Goal: Task Accomplishment & Management: Manage account settings

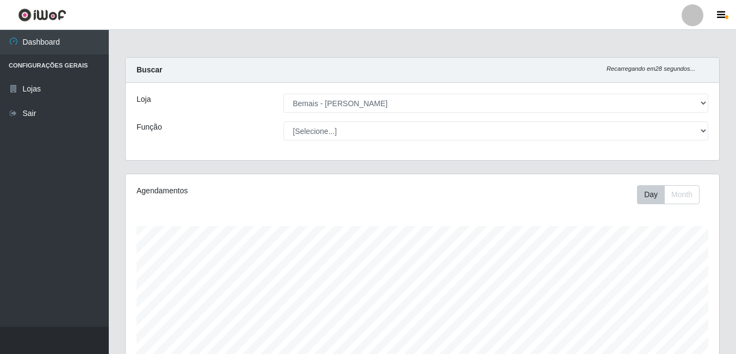
select select "230"
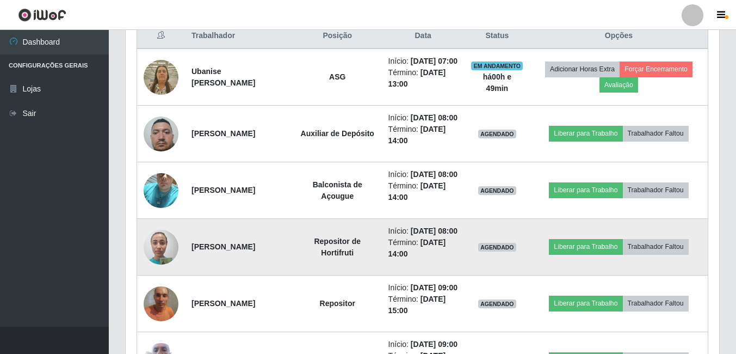
scroll to position [447, 0]
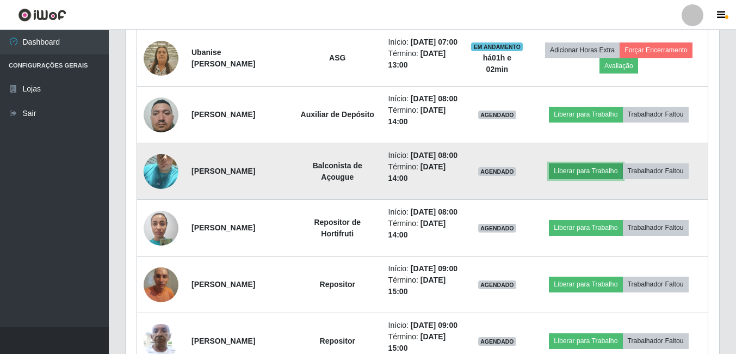
click at [566, 178] on button "Liberar para Trabalho" at bounding box center [585, 170] width 73 height 15
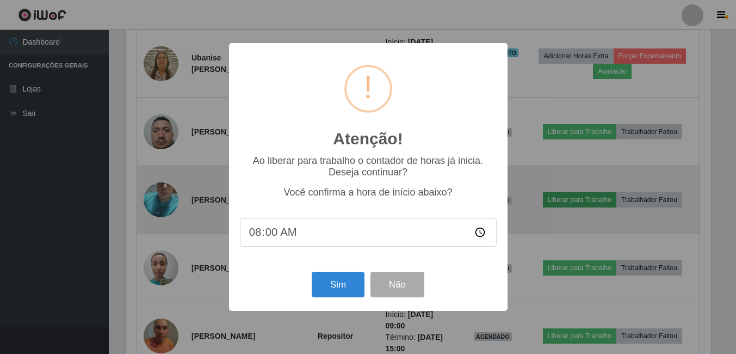
scroll to position [226, 588]
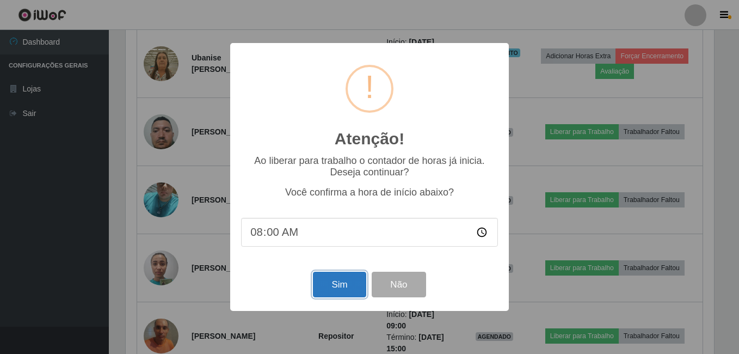
click at [341, 283] on button "Sim" at bounding box center [339, 284] width 53 height 26
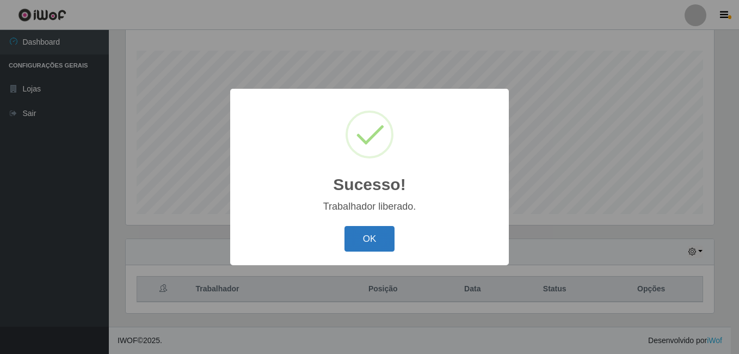
click at [368, 242] on button "OK" at bounding box center [369, 239] width 51 height 26
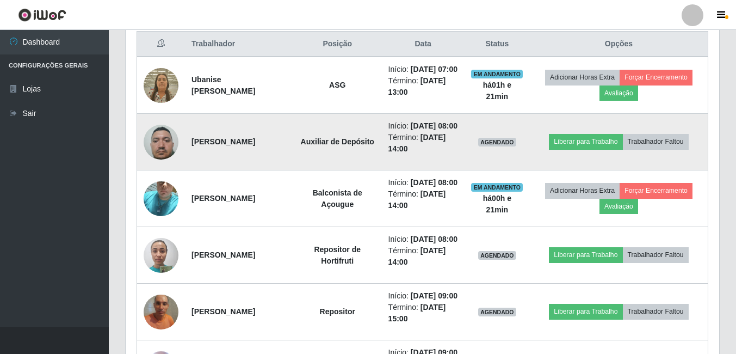
scroll to position [543750, 543382]
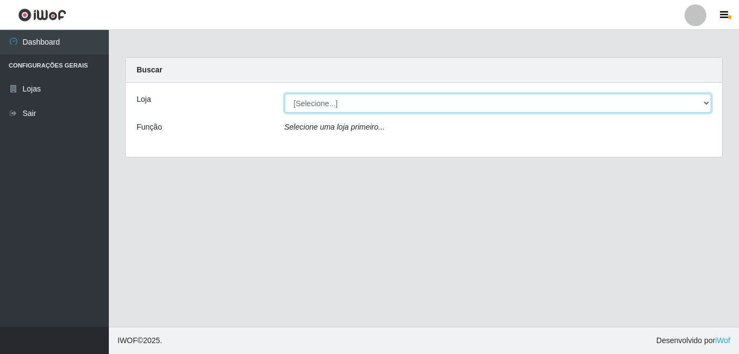
click at [379, 104] on select "[Selecione...] [PERSON_NAME]" at bounding box center [497, 103] width 427 height 19
select select "230"
click at [284, 94] on select "[Selecione...] [PERSON_NAME]" at bounding box center [497, 103] width 427 height 19
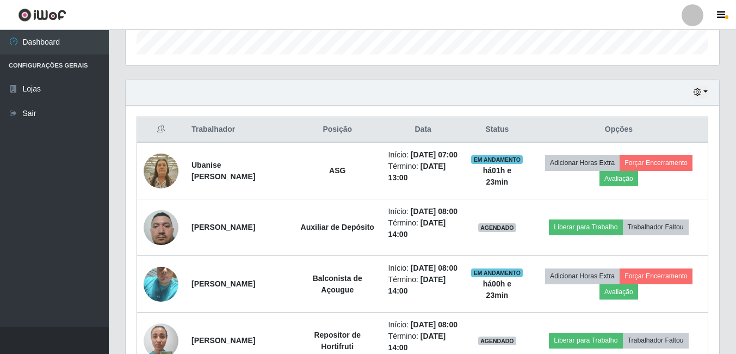
scroll to position [326, 0]
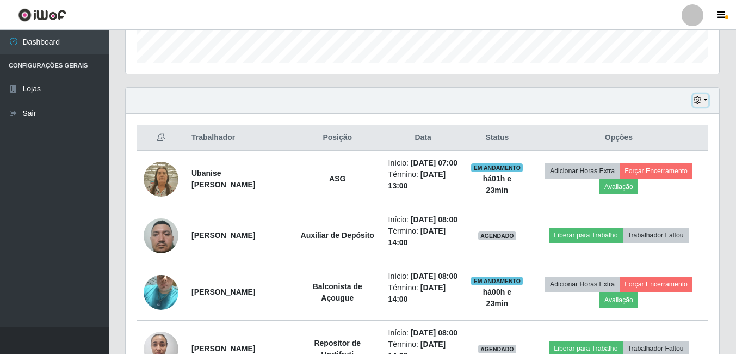
click at [700, 102] on icon "button" at bounding box center [698, 100] width 8 height 8
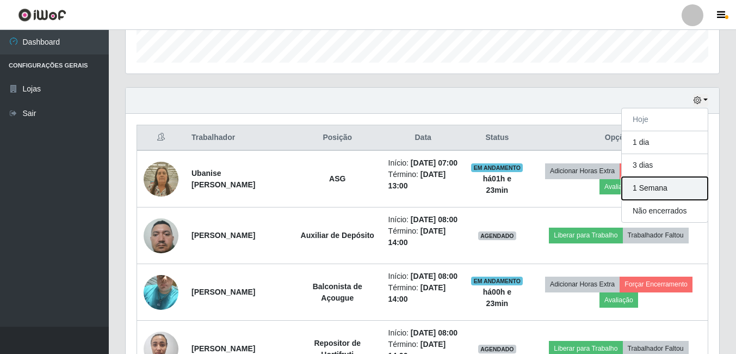
click at [673, 187] on button "1 Semana" at bounding box center [665, 188] width 86 height 23
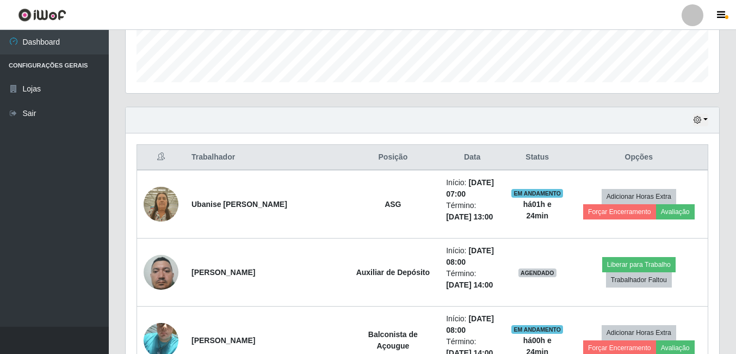
scroll to position [321, 0]
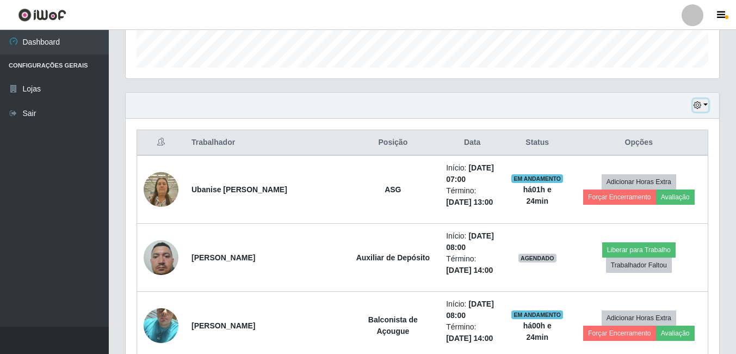
click at [699, 103] on icon "button" at bounding box center [698, 105] width 8 height 8
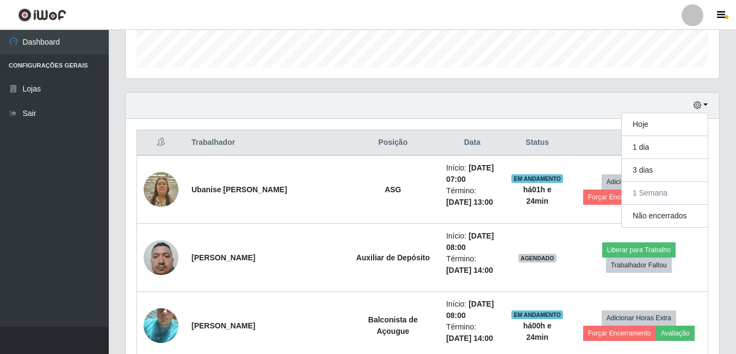
click at [327, 112] on div "Hoje 1 dia 3 dias 1 Semana Não encerrados" at bounding box center [422, 105] width 593 height 26
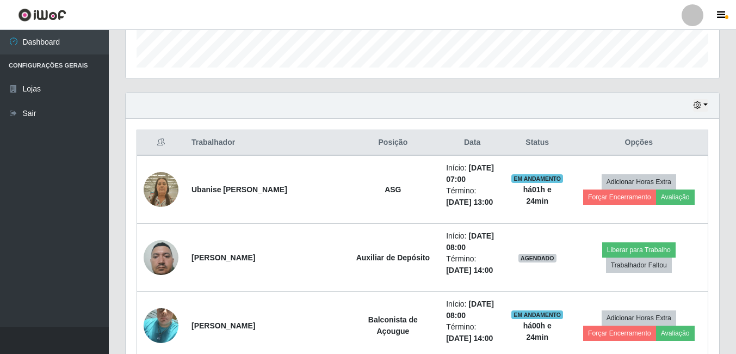
drag, startPoint x: 153, startPoint y: 162, endPoint x: 147, endPoint y: 143, distance: 19.8
drag, startPoint x: 147, startPoint y: 143, endPoint x: 481, endPoint y: 120, distance: 334.2
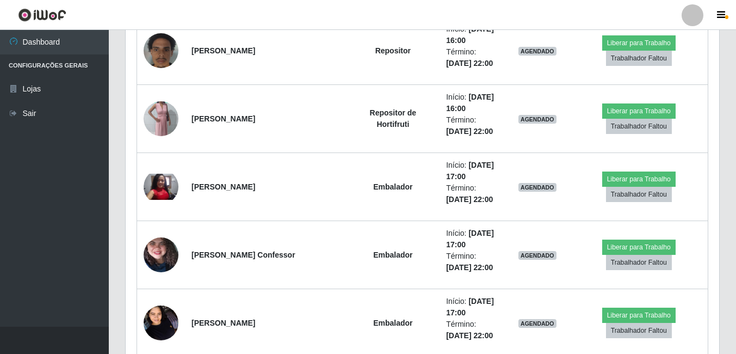
scroll to position [9151, 0]
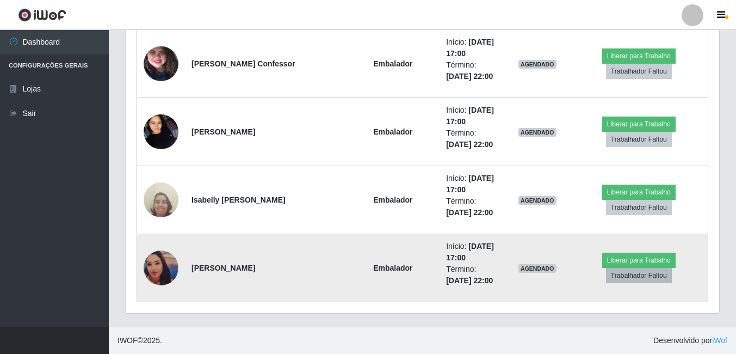
drag, startPoint x: 143, startPoint y: 137, endPoint x: 621, endPoint y: 274, distance: 497.3
copy thead
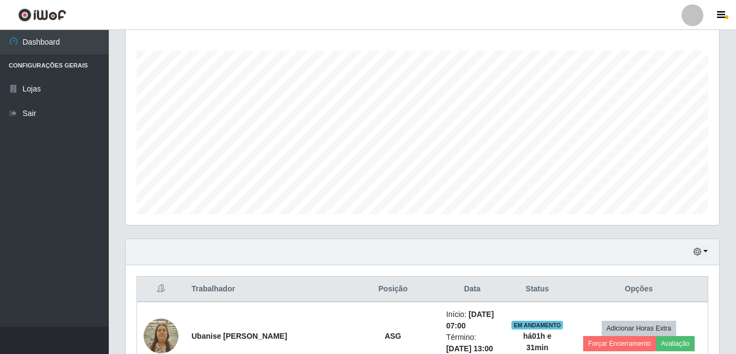
scroll to position [230, 0]
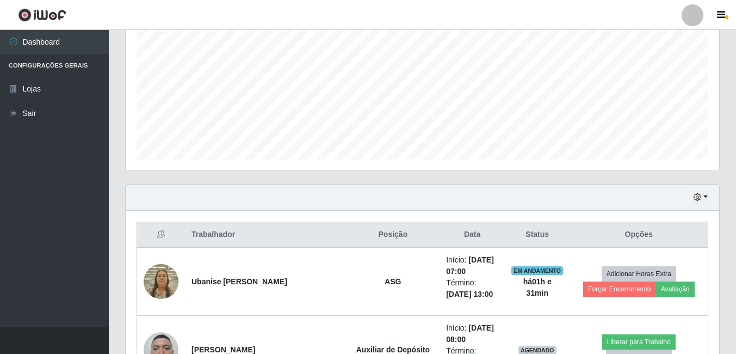
click at [709, 194] on div "Hoje 1 dia 3 dias 1 Semana Não encerrados" at bounding box center [422, 197] width 593 height 26
click at [705, 197] on button "button" at bounding box center [700, 197] width 15 height 13
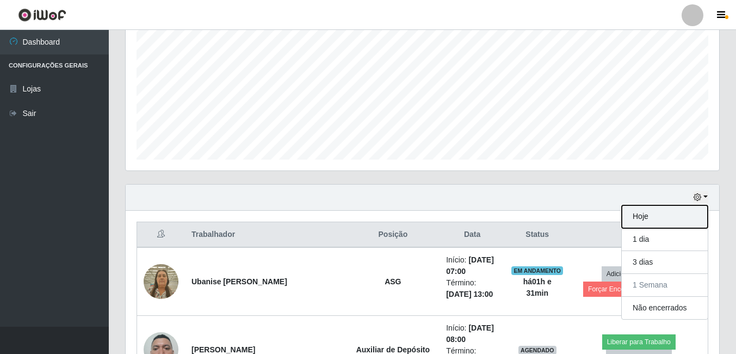
click at [658, 213] on button "Hoje" at bounding box center [665, 216] width 86 height 23
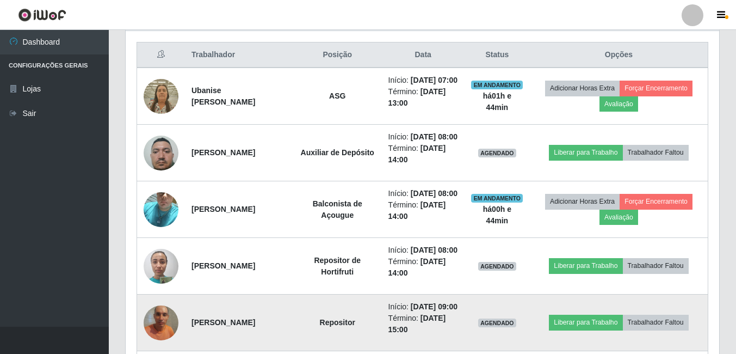
scroll to position [393, 0]
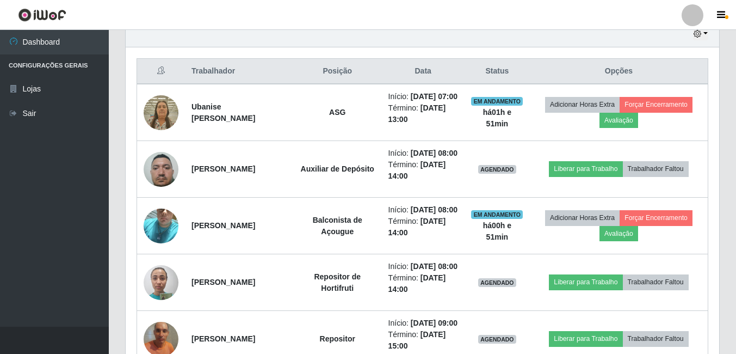
click at [332, 61] on th "Posição" at bounding box center [337, 72] width 89 height 26
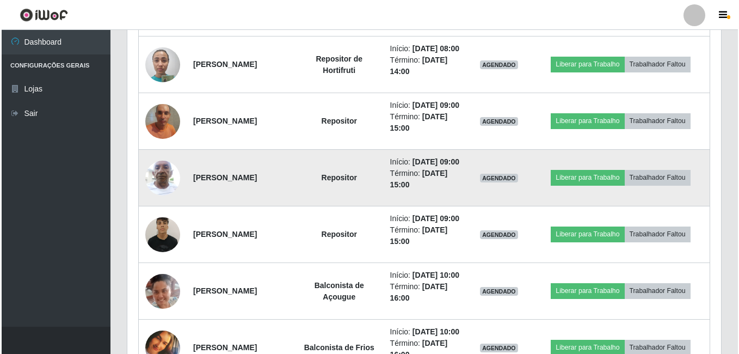
scroll to position [665, 0]
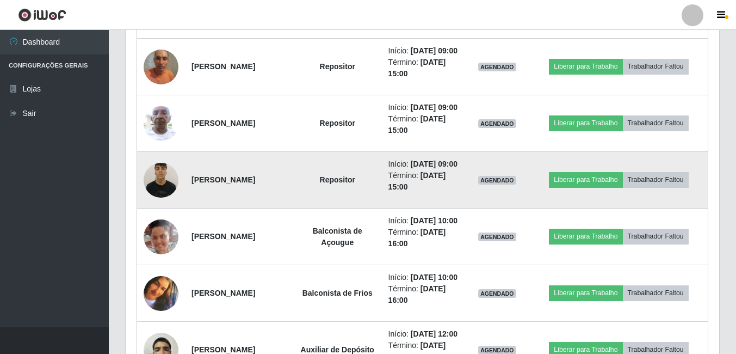
click at [166, 203] on img at bounding box center [161, 180] width 35 height 46
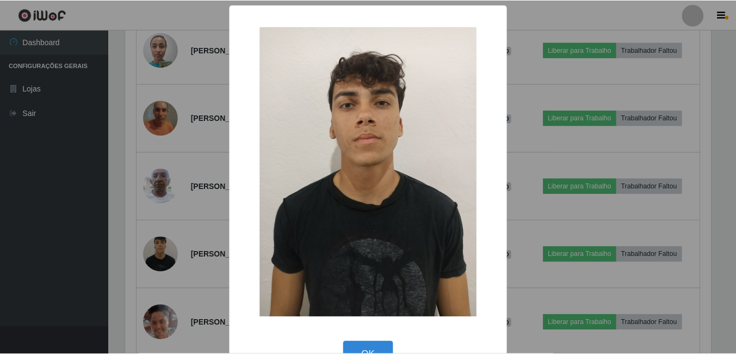
scroll to position [226, 588]
click at [153, 236] on div "× OK Cancel" at bounding box center [369, 177] width 739 height 354
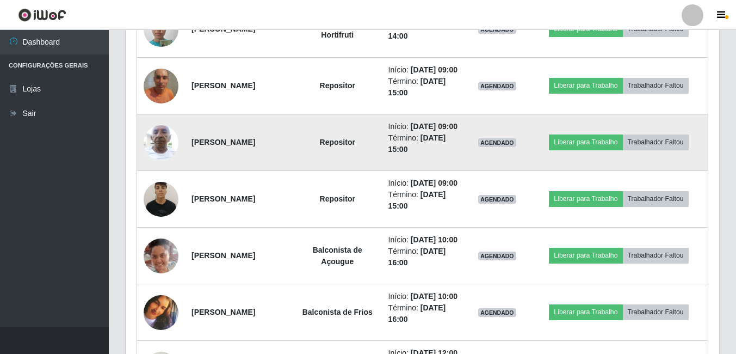
scroll to position [665, 0]
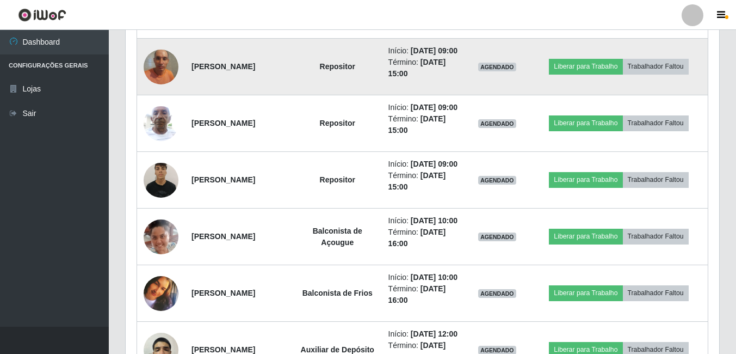
drag, startPoint x: 268, startPoint y: 119, endPoint x: 192, endPoint y: 124, distance: 75.8
click at [192, 95] on td "[PERSON_NAME]" at bounding box center [239, 67] width 108 height 57
drag, startPoint x: 192, startPoint y: 124, endPoint x: 183, endPoint y: 137, distance: 15.2
click at [183, 95] on td at bounding box center [161, 67] width 48 height 57
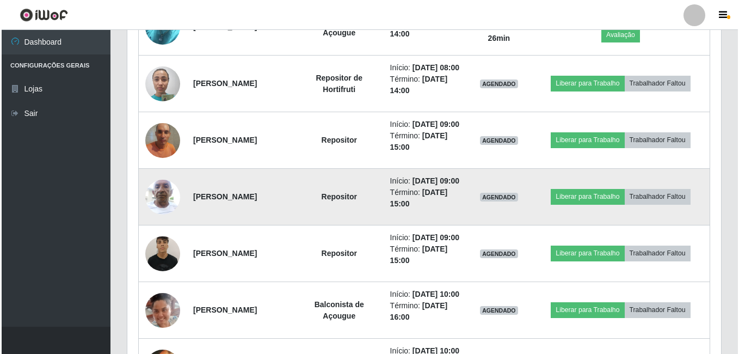
scroll to position [610, 0]
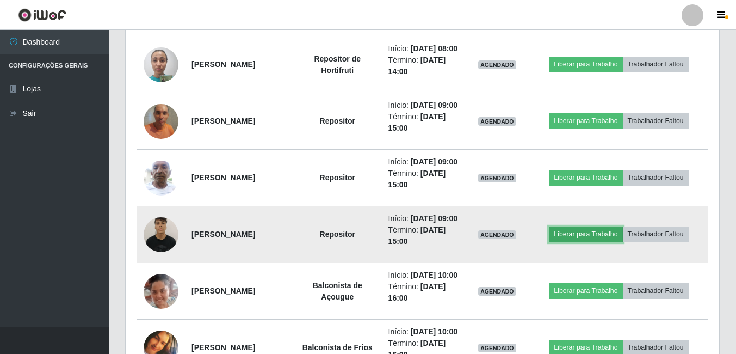
click at [586, 242] on button "Liberar para Trabalho" at bounding box center [585, 233] width 73 height 15
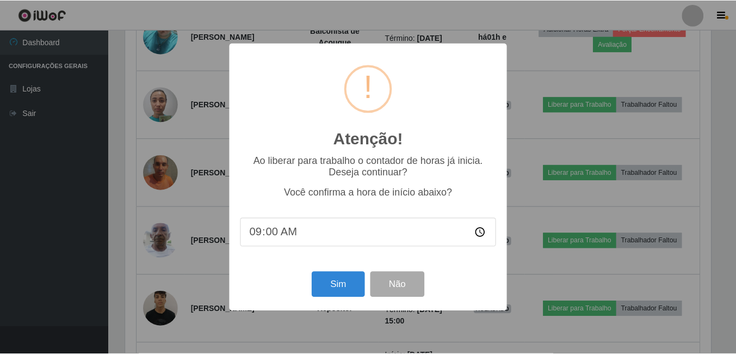
scroll to position [226, 588]
click at [328, 286] on button "Sim" at bounding box center [339, 284] width 53 height 26
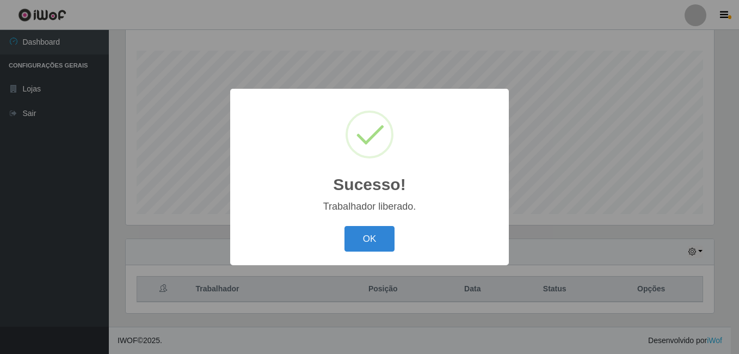
click at [344, 226] on button "OK" at bounding box center [369, 239] width 51 height 26
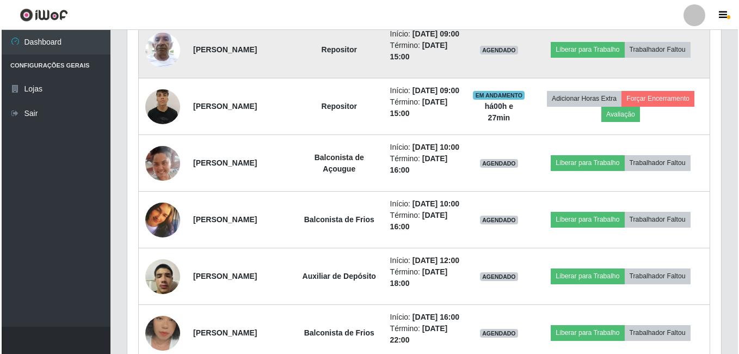
scroll to position [719, 0]
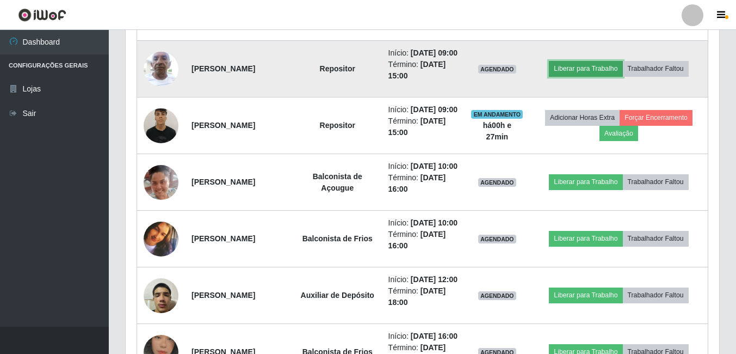
click at [611, 76] on button "Liberar para Trabalho" at bounding box center [585, 68] width 73 height 15
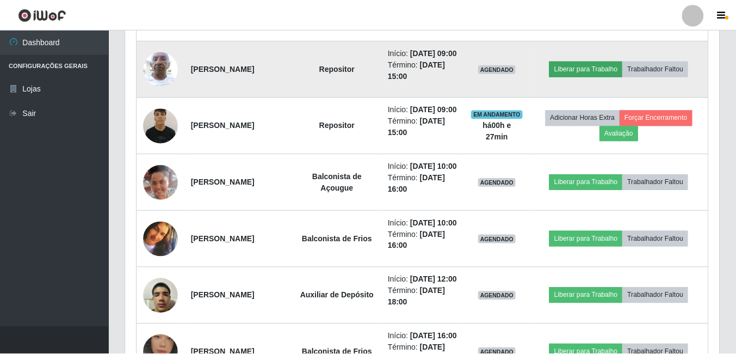
scroll to position [226, 588]
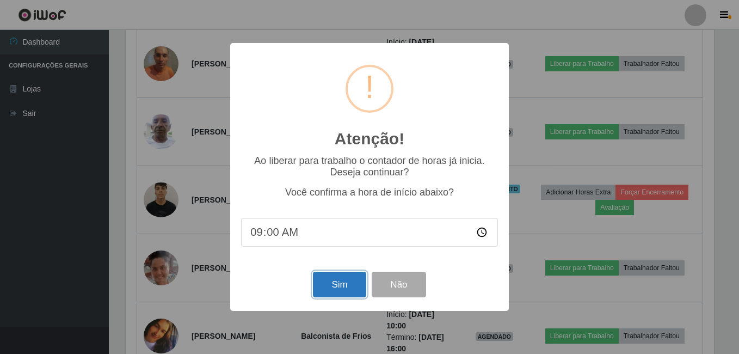
click at [349, 290] on button "Sim" at bounding box center [339, 284] width 53 height 26
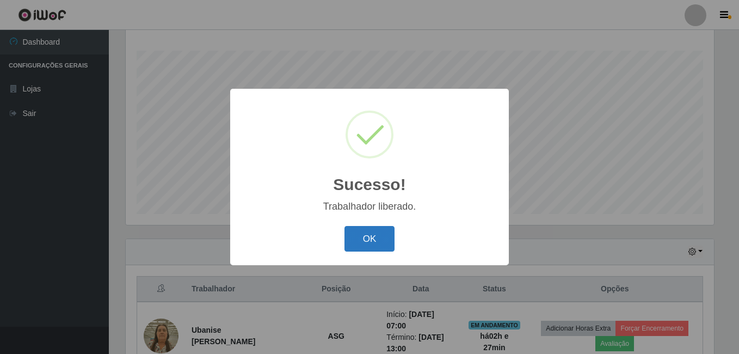
click at [367, 242] on button "OK" at bounding box center [369, 239] width 51 height 26
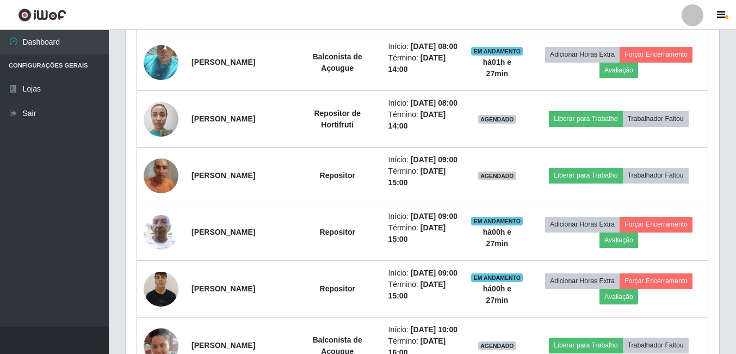
scroll to position [610, 0]
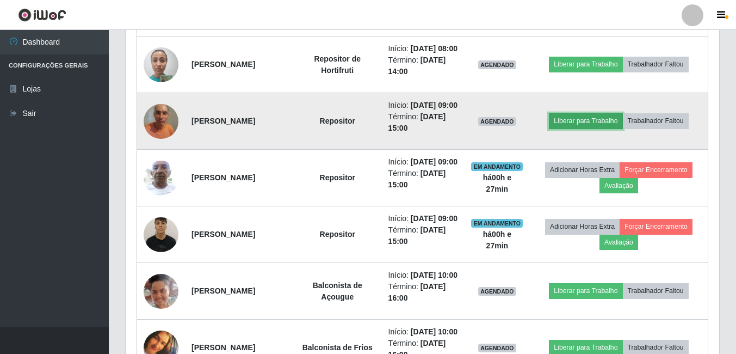
click at [593, 128] on button "Liberar para Trabalho" at bounding box center [585, 120] width 73 height 15
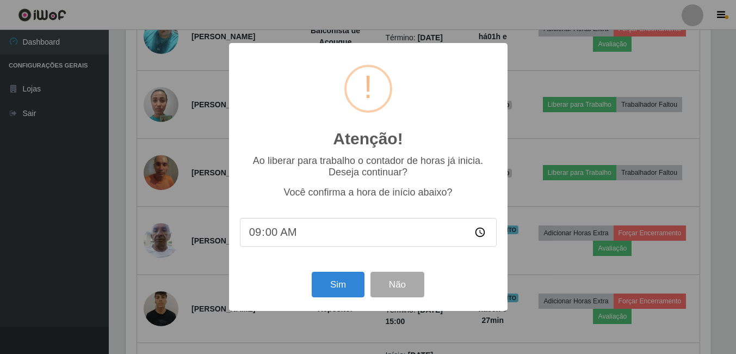
scroll to position [226, 588]
click at [323, 287] on button "Sim" at bounding box center [339, 284] width 53 height 26
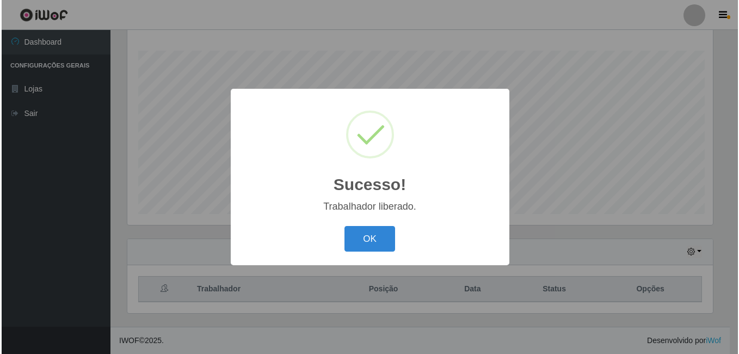
scroll to position [0, 0]
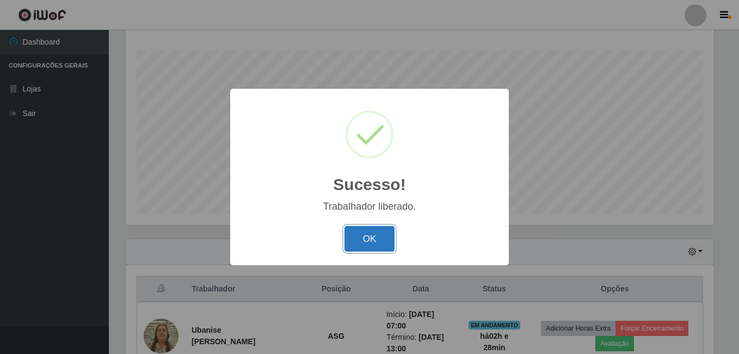
click at [374, 242] on button "OK" at bounding box center [369, 239] width 51 height 26
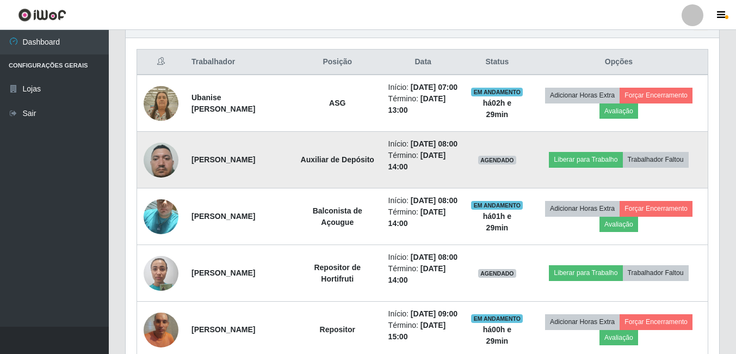
scroll to position [393, 0]
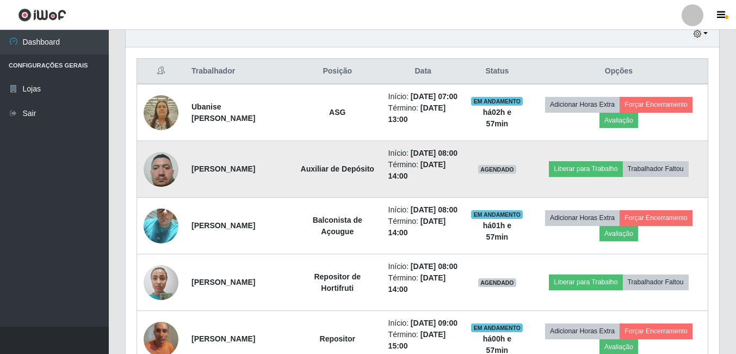
drag, startPoint x: 270, startPoint y: 185, endPoint x: 187, endPoint y: 188, distance: 83.3
click at [187, 188] on td "[PERSON_NAME]" at bounding box center [239, 169] width 108 height 57
copy strong "[PERSON_NAME]"
click at [347, 197] on td "Auxiliar de Depósito" at bounding box center [337, 169] width 89 height 57
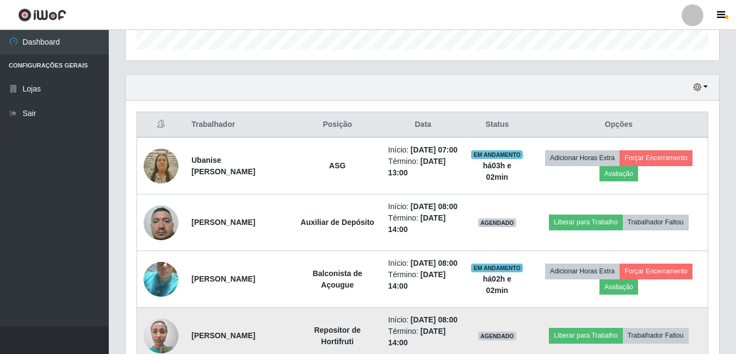
scroll to position [338, 0]
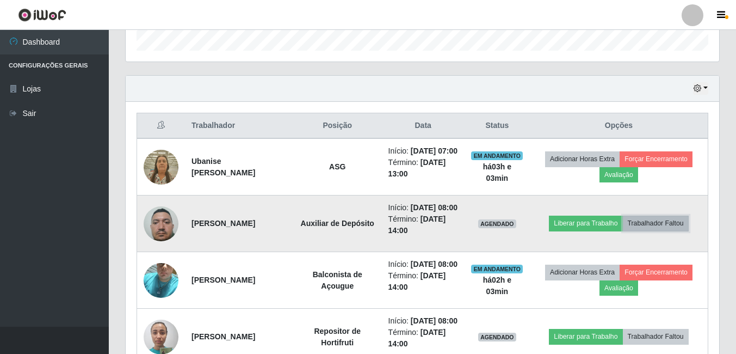
click at [689, 231] on button "Trabalhador Faltou" at bounding box center [656, 222] width 66 height 15
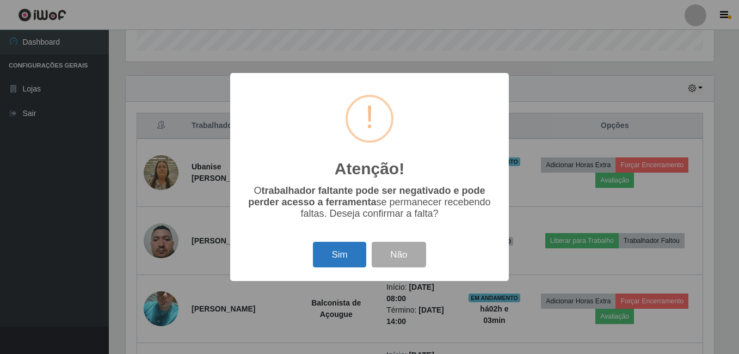
click at [331, 250] on button "Sim" at bounding box center [339, 255] width 53 height 26
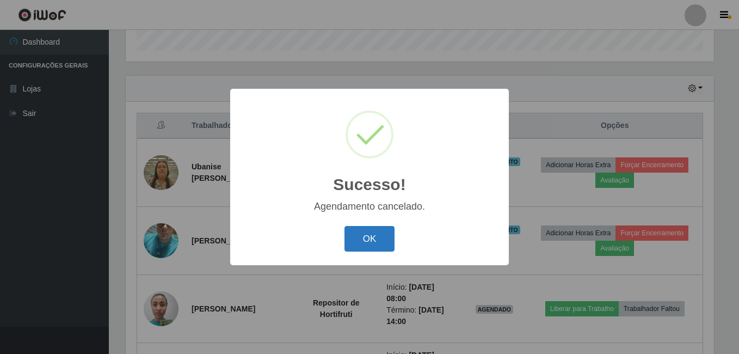
click at [356, 237] on button "OK" at bounding box center [369, 239] width 51 height 26
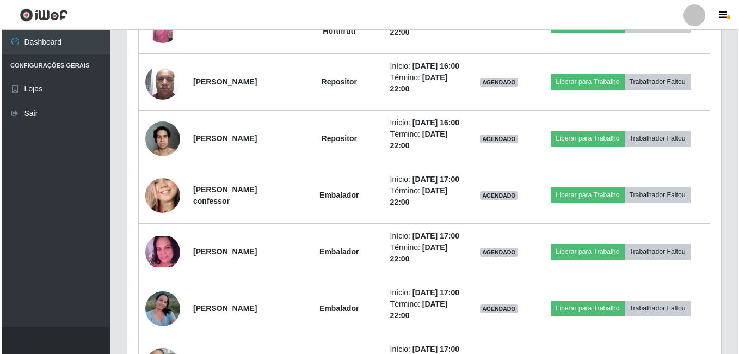
scroll to position [1100, 0]
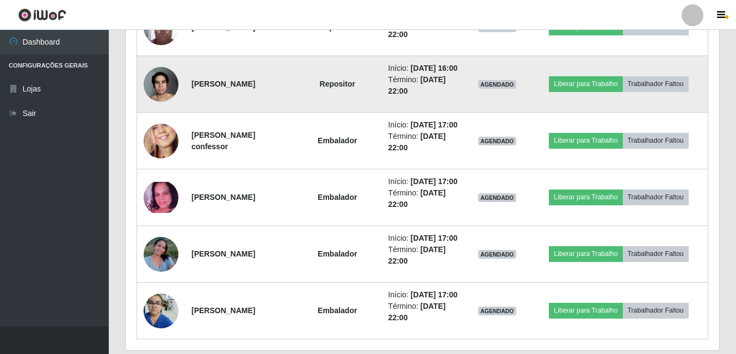
click at [152, 107] on img at bounding box center [161, 84] width 35 height 46
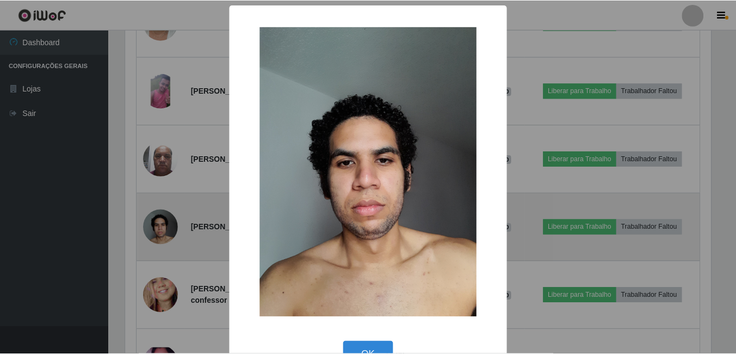
scroll to position [226, 588]
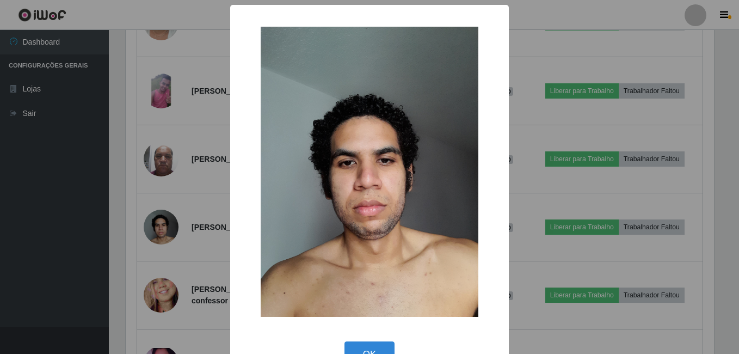
click at [124, 243] on div "× OK Cancel" at bounding box center [369, 177] width 739 height 354
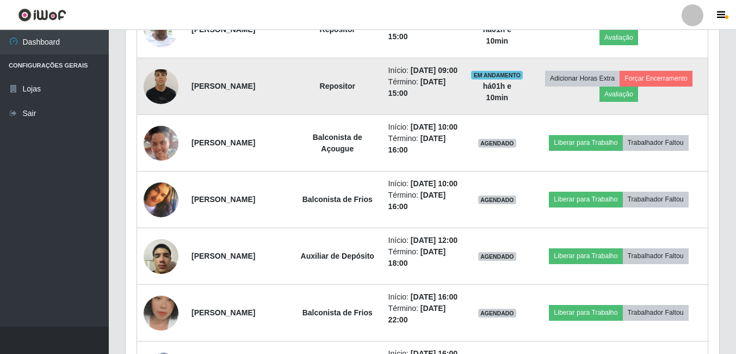
scroll to position [762, 0]
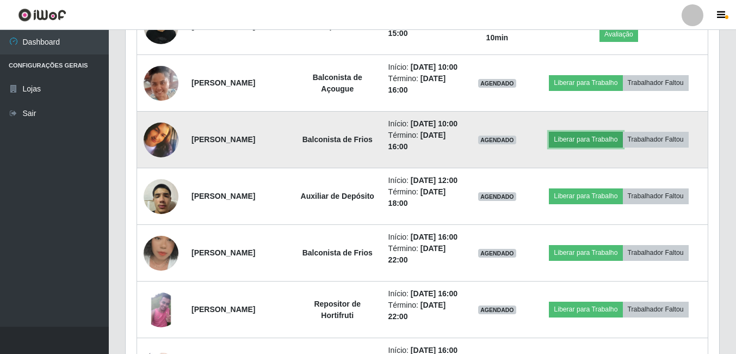
click at [619, 147] on button "Liberar para Trabalho" at bounding box center [585, 139] width 73 height 15
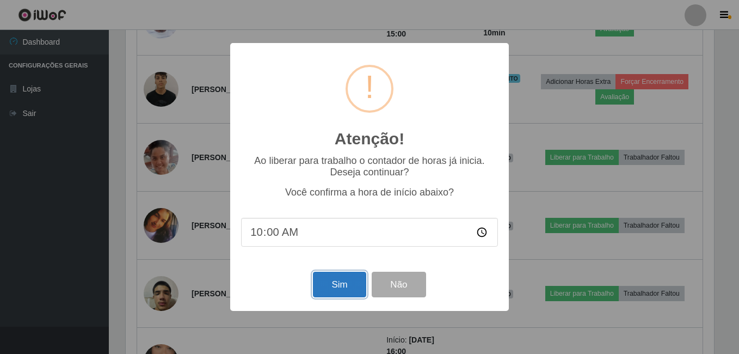
click at [339, 279] on button "Sim" at bounding box center [339, 284] width 53 height 26
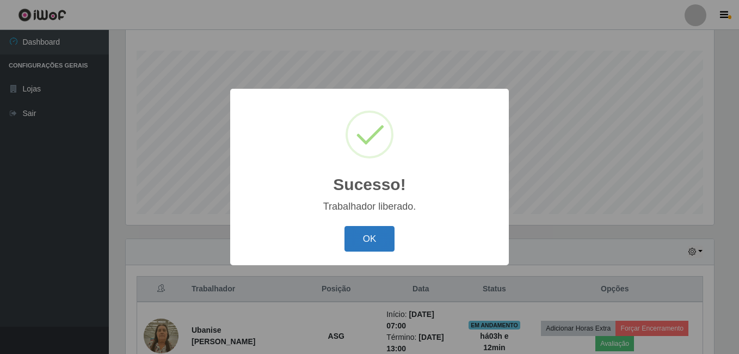
click at [355, 243] on button "OK" at bounding box center [369, 239] width 51 height 26
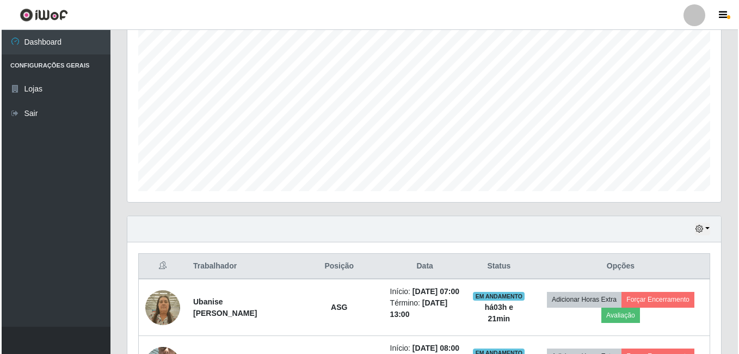
scroll to position [284, 0]
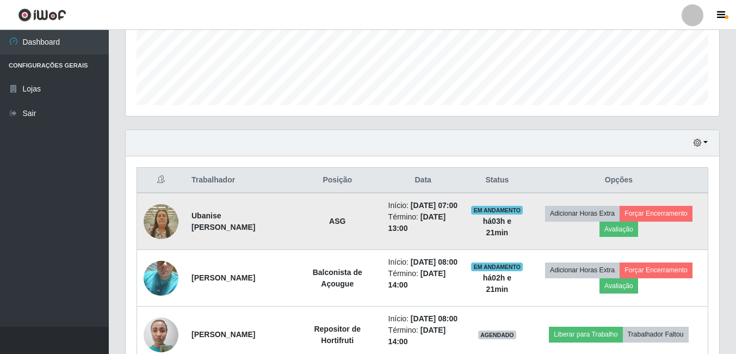
click at [173, 230] on img at bounding box center [161, 221] width 35 height 46
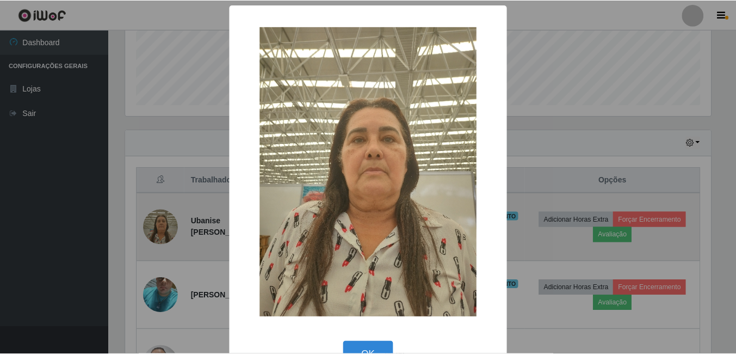
scroll to position [226, 588]
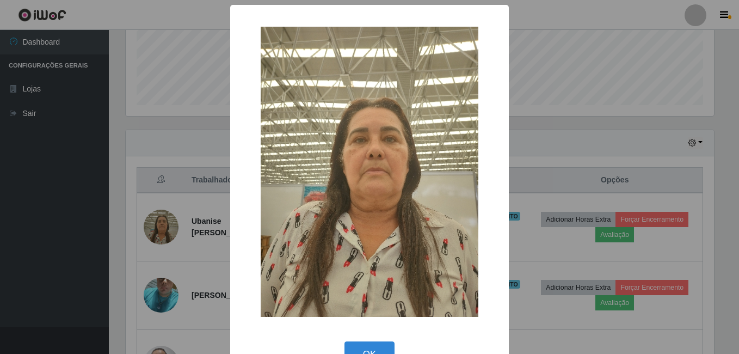
click at [154, 197] on div "× OK Cancel" at bounding box center [369, 177] width 739 height 354
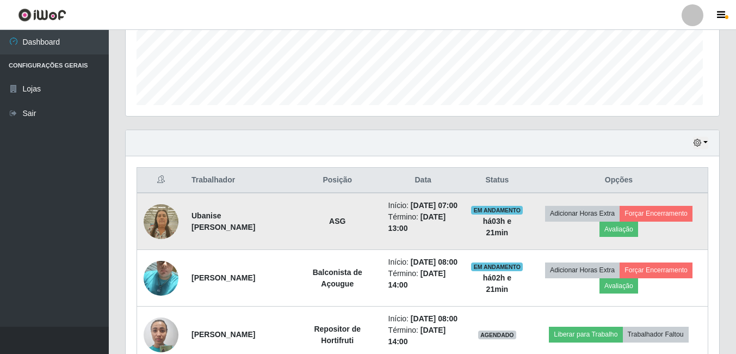
scroll to position [226, 593]
click at [613, 233] on button "Avaliação" at bounding box center [618, 228] width 39 height 15
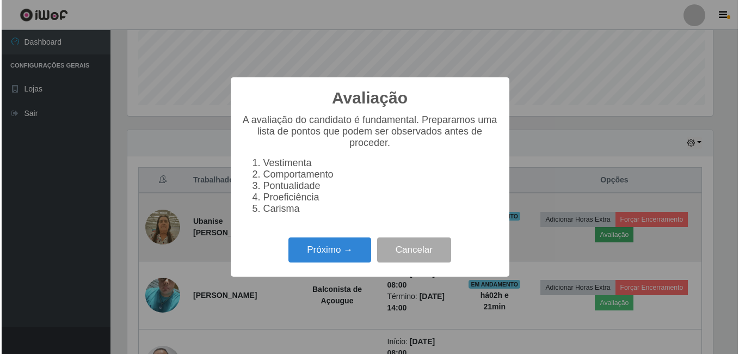
scroll to position [226, 588]
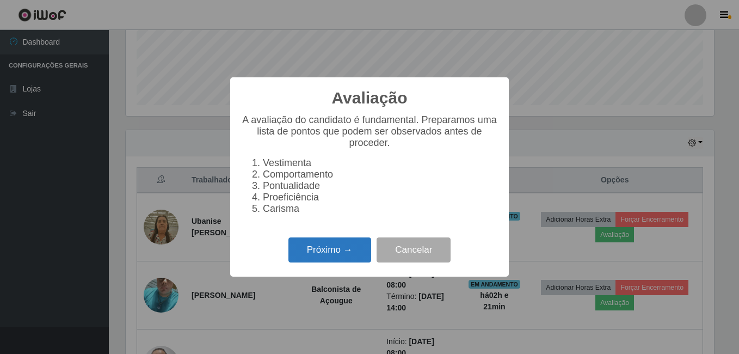
click at [310, 248] on button "Próximo →" at bounding box center [329, 250] width 83 height 26
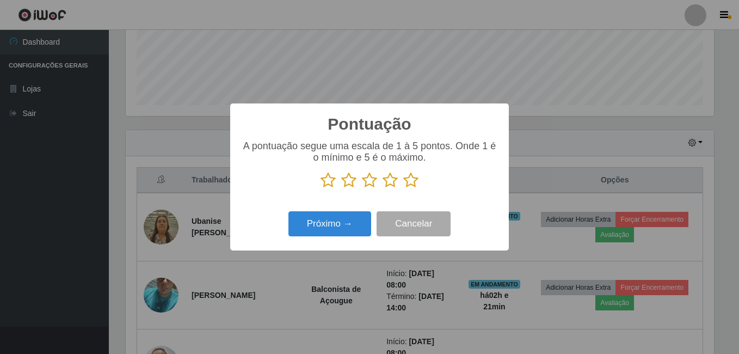
scroll to position [543750, 543387]
click at [331, 183] on icon at bounding box center [327, 180] width 15 height 16
click at [320, 188] on input "radio" at bounding box center [320, 188] width 0 height 0
click at [332, 214] on button "Próximo →" at bounding box center [329, 224] width 83 height 26
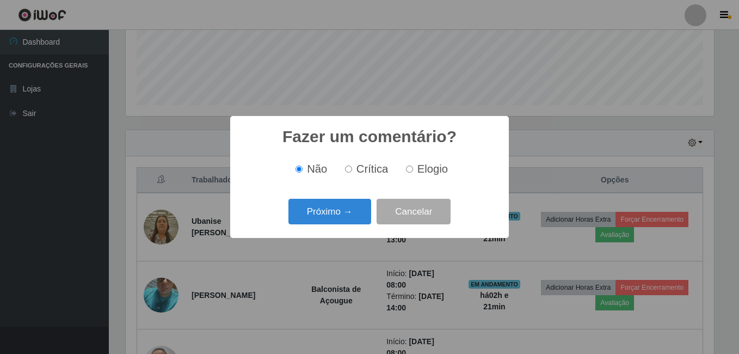
click at [357, 170] on span "Crítica" at bounding box center [372, 169] width 32 height 12
click at [352, 170] on input "Crítica" at bounding box center [348, 168] width 7 height 7
radio input "true"
click at [316, 207] on button "Próximo →" at bounding box center [329, 212] width 83 height 26
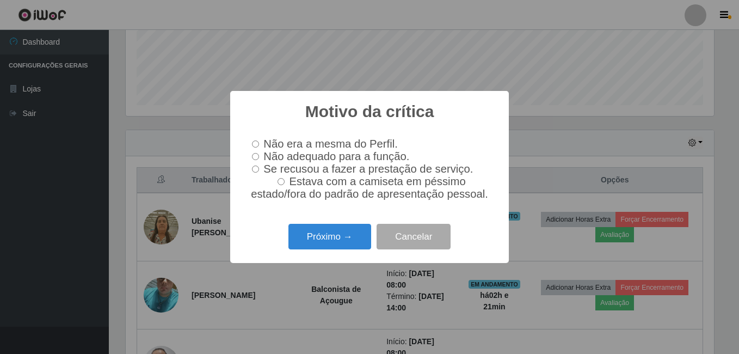
click at [255, 154] on input "Não adequado para a função." at bounding box center [255, 156] width 7 height 7
radio input "true"
click at [321, 233] on button "Próximo →" at bounding box center [329, 237] width 83 height 26
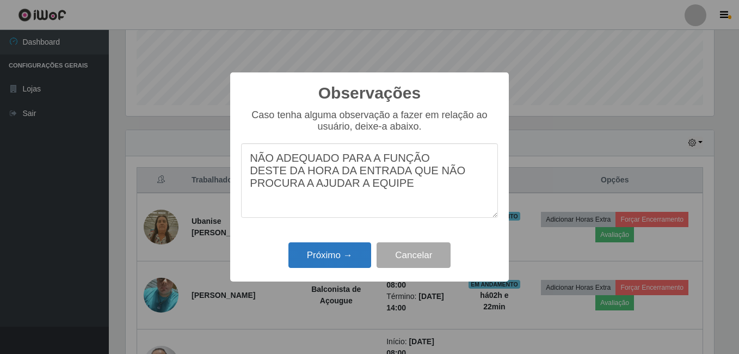
type textarea "NÃO ADEQUADO PARA A FUNÇÃO DESTE DA HORA DA ENTRADA QUE NÃO PROCURA A AJUDAR A …"
click at [330, 259] on button "Próximo →" at bounding box center [329, 255] width 83 height 26
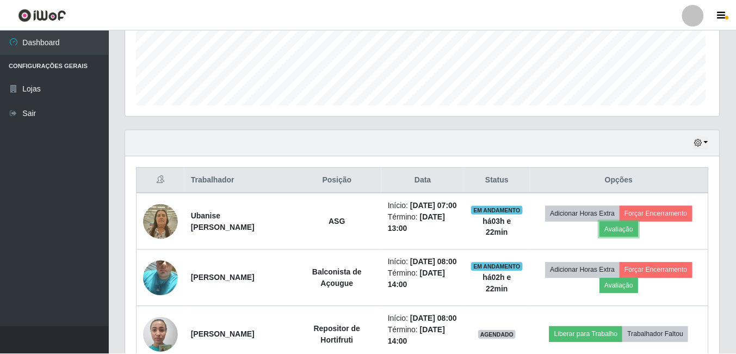
scroll to position [226, 593]
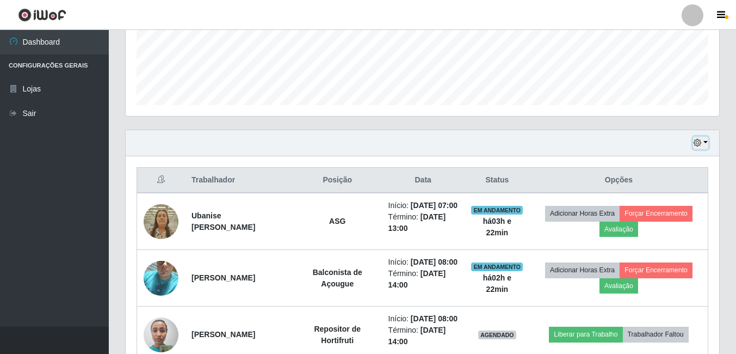
click at [703, 141] on button "button" at bounding box center [700, 143] width 15 height 13
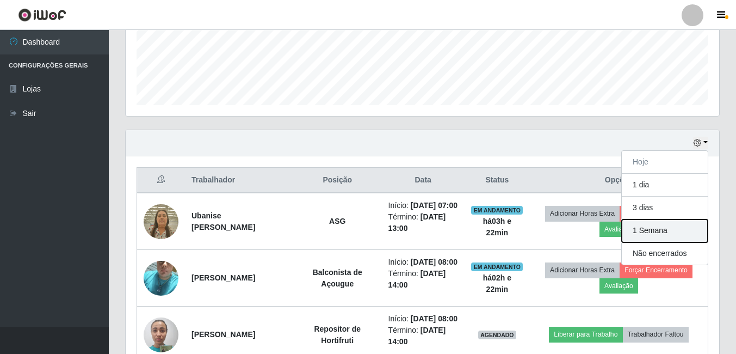
click at [664, 227] on button "1 Semana" at bounding box center [665, 230] width 86 height 23
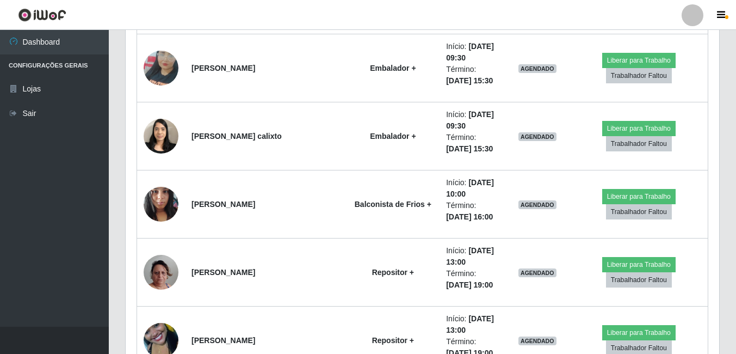
scroll to position [2895, 0]
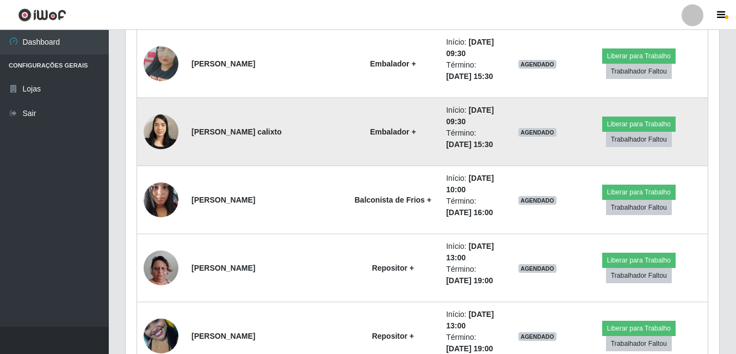
click at [160, 131] on img at bounding box center [161, 131] width 35 height 46
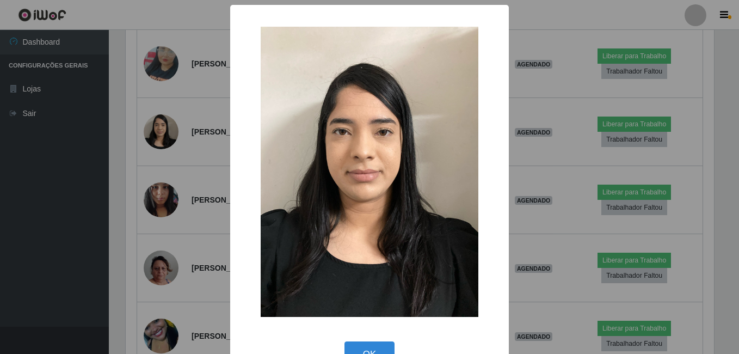
click at [134, 169] on div "× OK Cancel" at bounding box center [369, 177] width 739 height 354
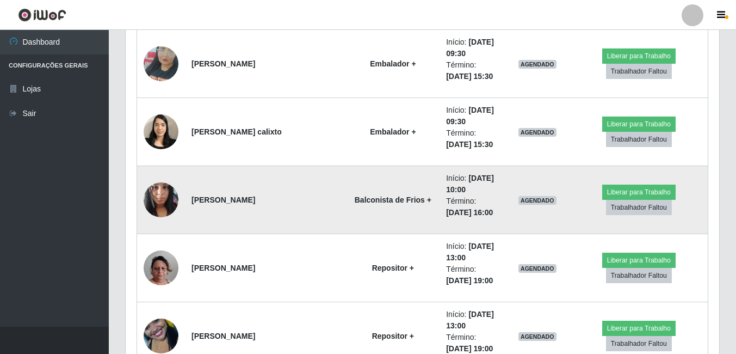
scroll to position [226, 593]
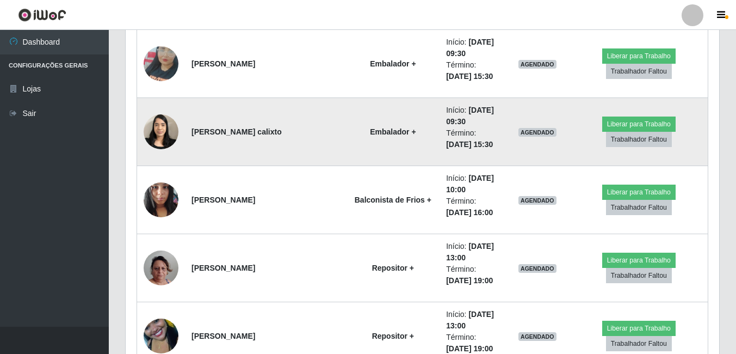
click at [169, 135] on img at bounding box center [161, 131] width 35 height 46
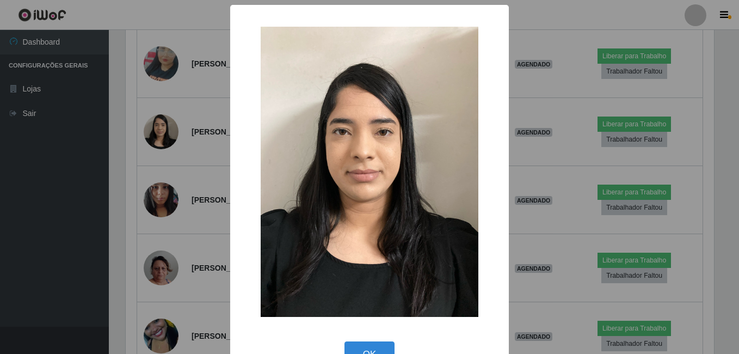
click at [144, 182] on div "× OK Cancel" at bounding box center [369, 177] width 739 height 354
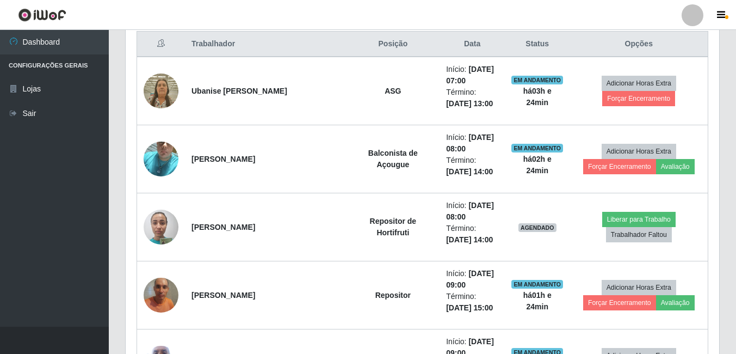
scroll to position [323, 0]
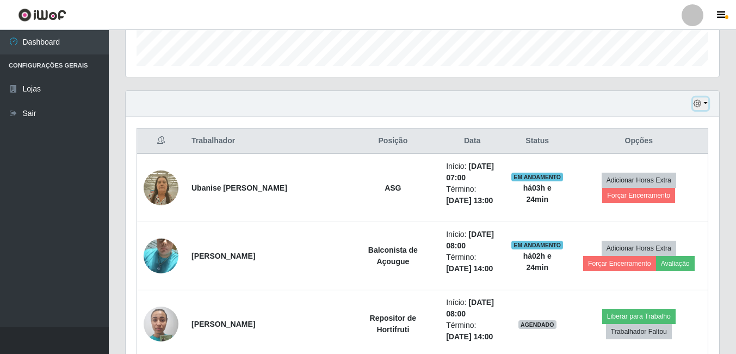
click at [706, 107] on button "button" at bounding box center [700, 103] width 15 height 13
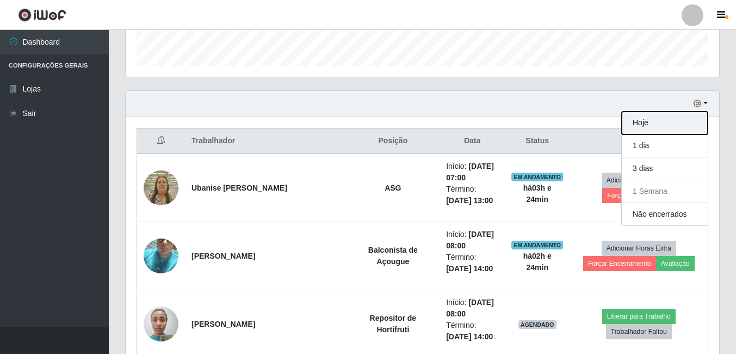
click at [658, 123] on button "Hoje" at bounding box center [665, 123] width 86 height 23
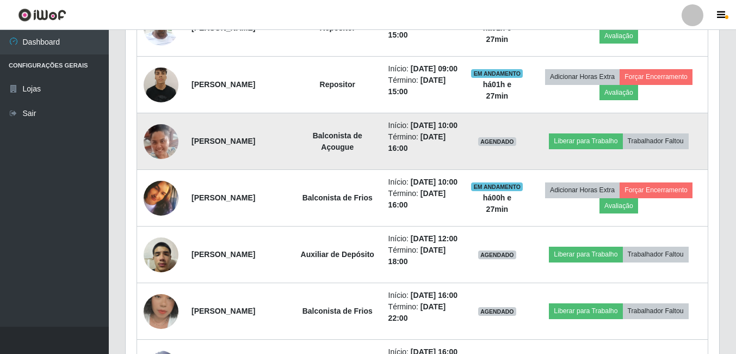
scroll to position [704, 0]
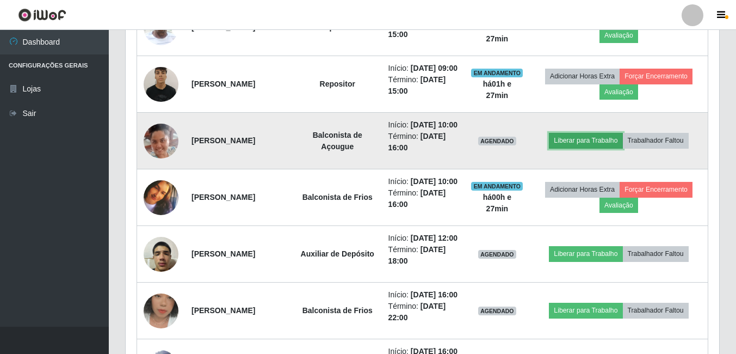
click at [589, 148] on button "Liberar para Trabalho" at bounding box center [585, 140] width 73 height 15
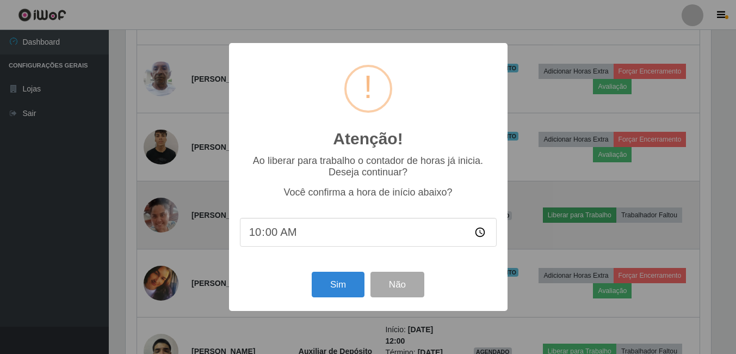
scroll to position [226, 588]
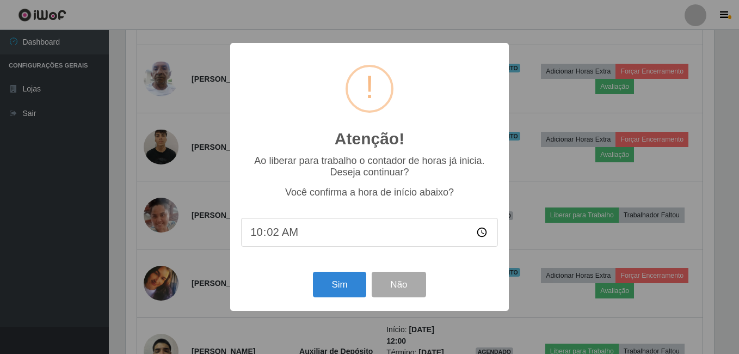
type input "10:24"
click at [348, 289] on button "Sim" at bounding box center [339, 284] width 53 height 26
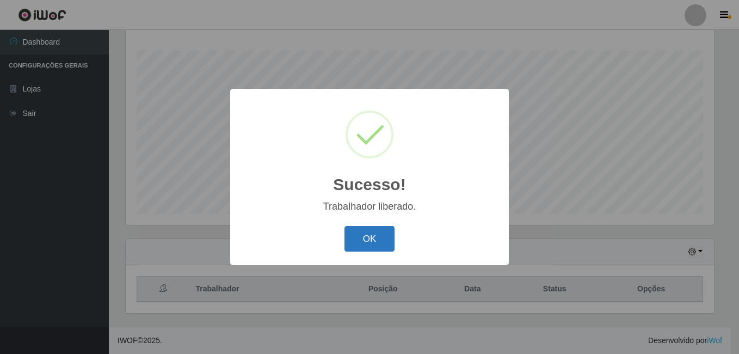
click at [361, 240] on button "OK" at bounding box center [369, 239] width 51 height 26
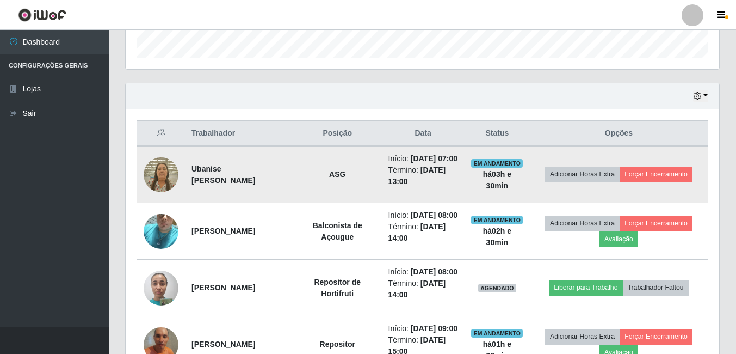
scroll to position [393, 0]
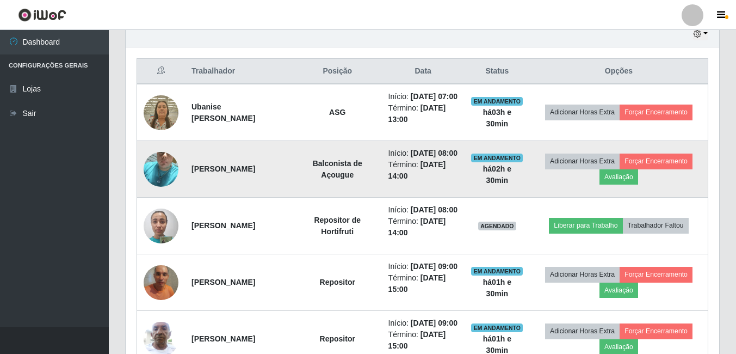
click at [167, 171] on img at bounding box center [161, 169] width 35 height 62
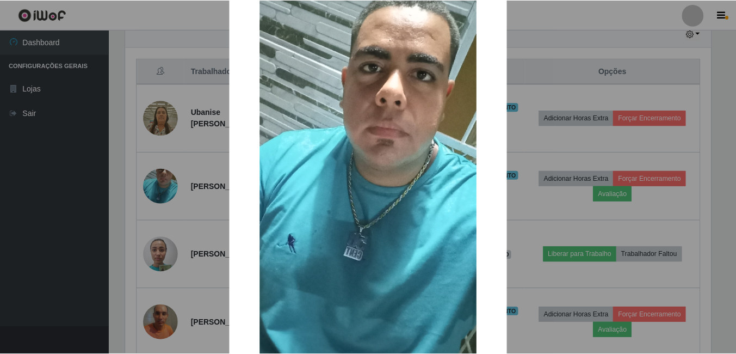
scroll to position [128, 0]
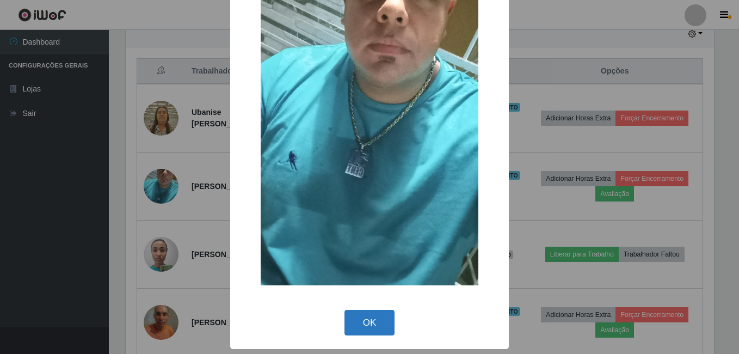
click at [362, 321] on button "OK" at bounding box center [369, 323] width 51 height 26
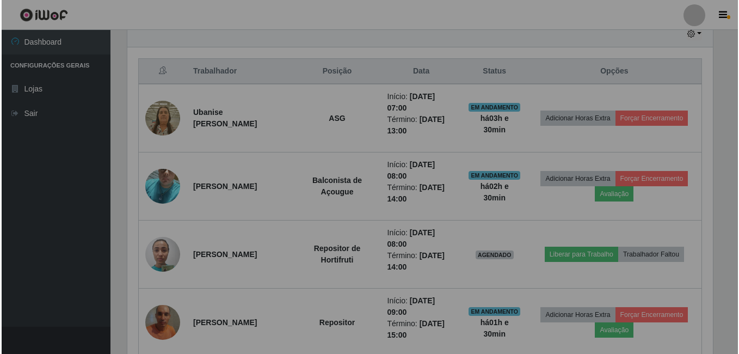
scroll to position [226, 593]
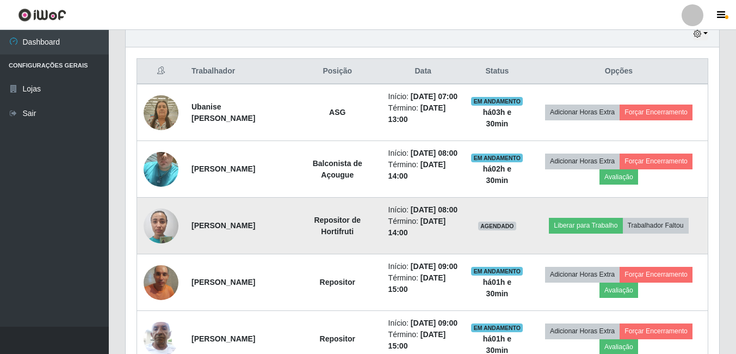
click at [165, 249] on img at bounding box center [161, 225] width 35 height 46
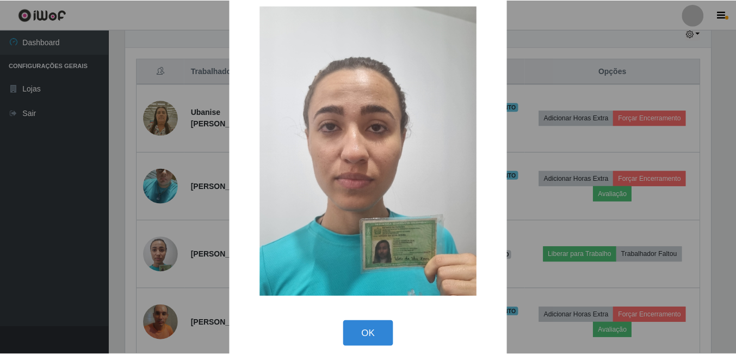
scroll to position [32, 0]
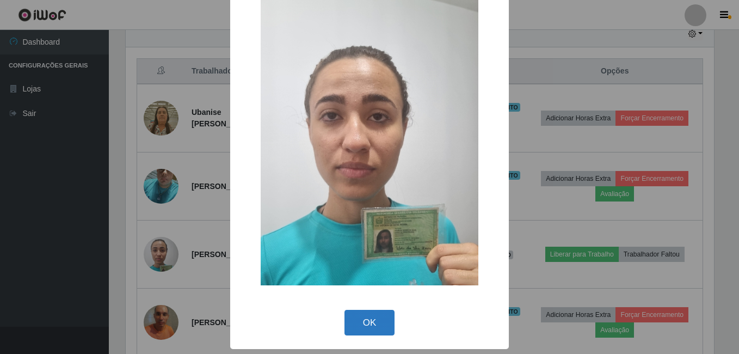
click at [371, 332] on button "OK" at bounding box center [369, 323] width 51 height 26
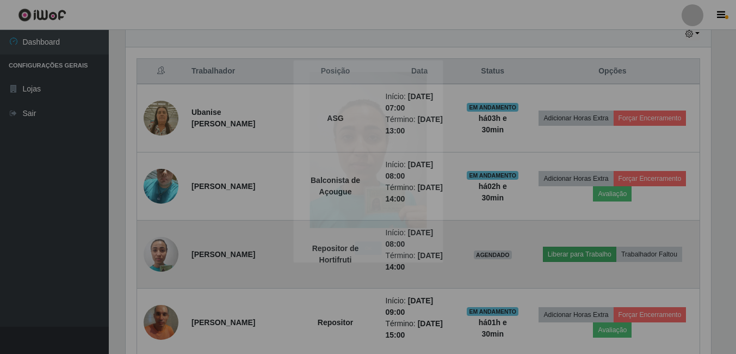
scroll to position [226, 593]
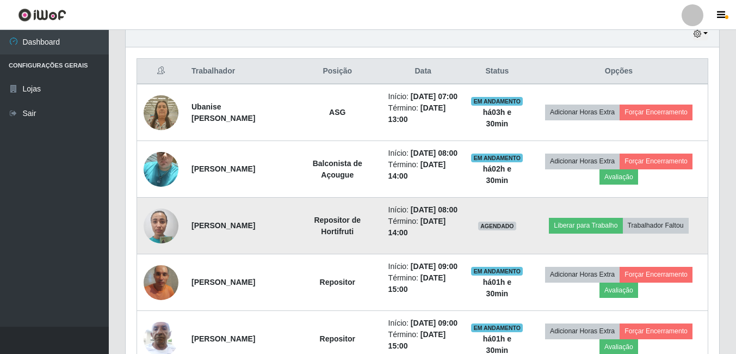
click at [176, 249] on img at bounding box center [161, 225] width 35 height 46
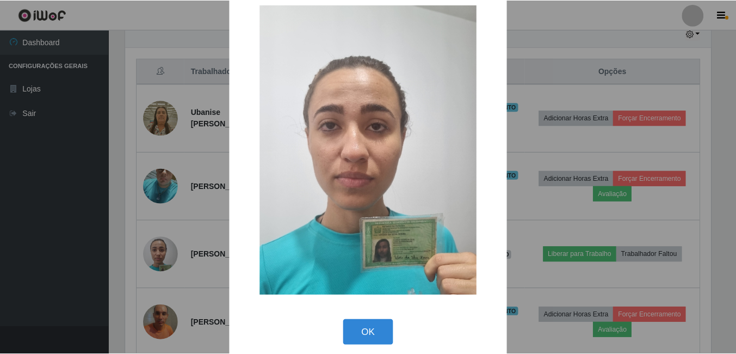
scroll to position [32, 0]
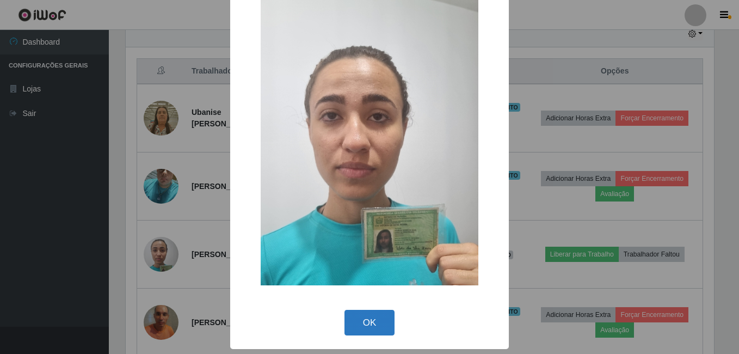
click at [364, 324] on button "OK" at bounding box center [369, 323] width 51 height 26
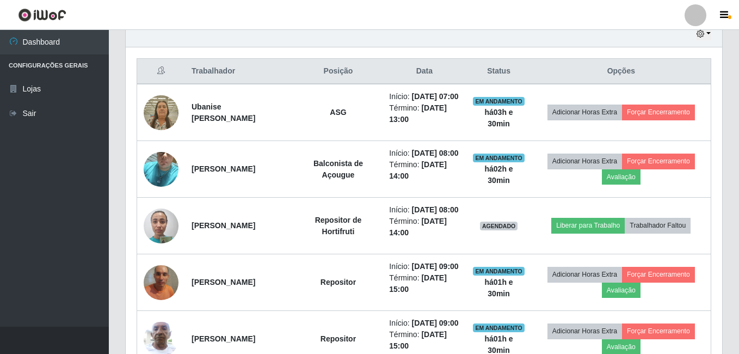
scroll to position [226, 593]
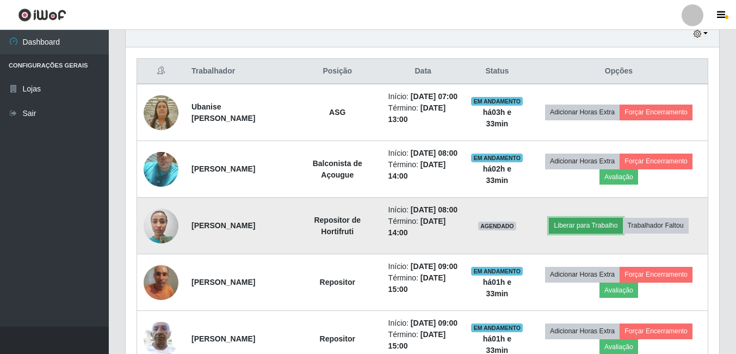
click at [597, 233] on button "Liberar para Trabalho" at bounding box center [585, 225] width 73 height 15
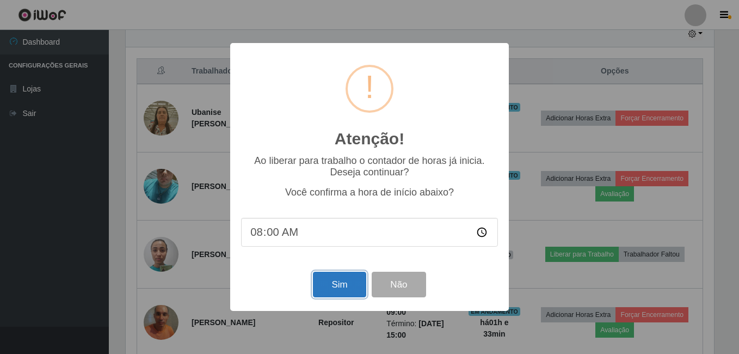
click at [344, 281] on button "Sim" at bounding box center [339, 284] width 53 height 26
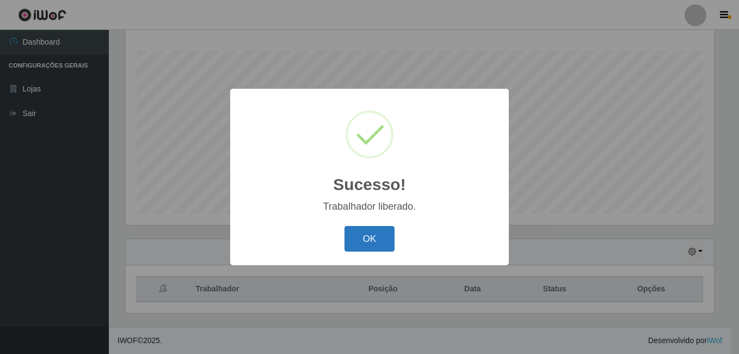
click at [387, 243] on button "OK" at bounding box center [369, 239] width 51 height 26
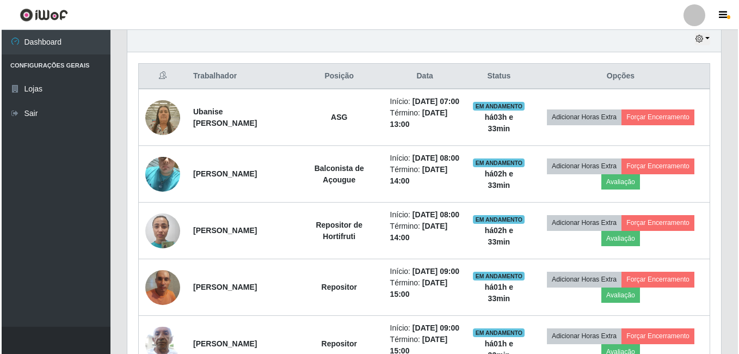
scroll to position [447, 0]
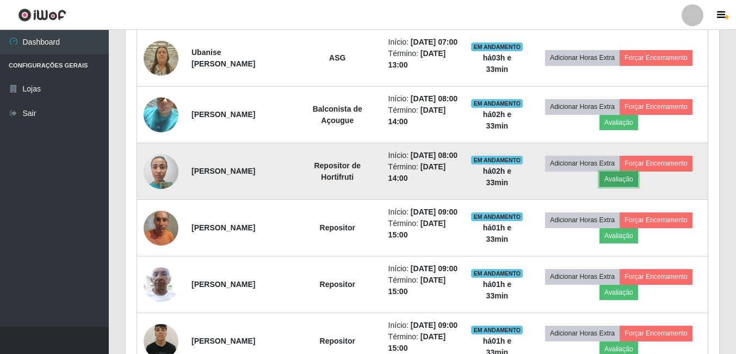
click at [630, 187] on button "Avaliação" at bounding box center [618, 178] width 39 height 15
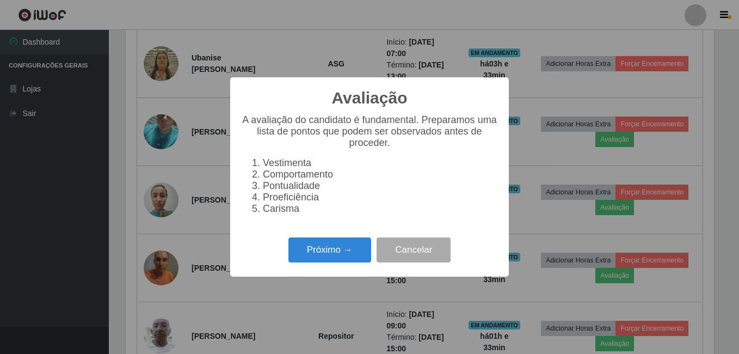
scroll to position [226, 588]
click at [339, 250] on button "Próximo →" at bounding box center [329, 250] width 83 height 26
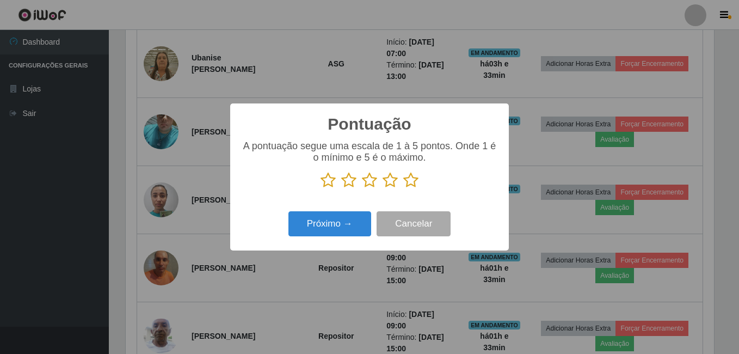
scroll to position [543750, 543387]
click at [413, 180] on icon at bounding box center [410, 180] width 15 height 16
click at [403, 188] on input "radio" at bounding box center [403, 188] width 0 height 0
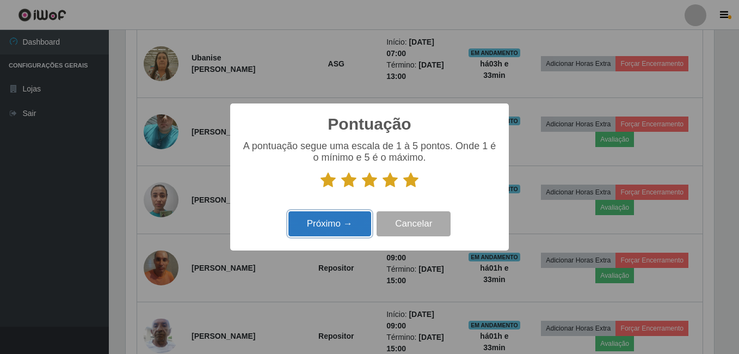
click at [302, 227] on button "Próximo →" at bounding box center [329, 224] width 83 height 26
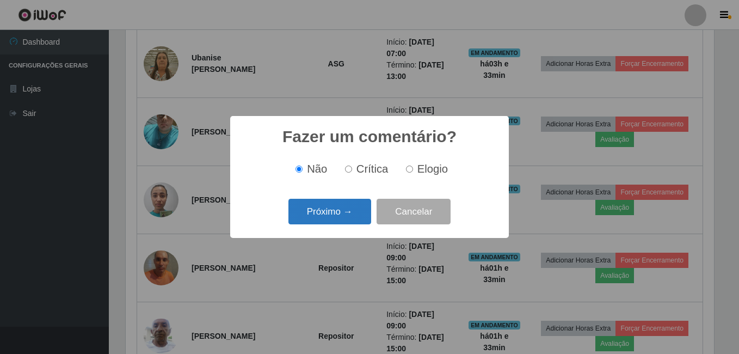
click at [316, 217] on button "Próximo →" at bounding box center [329, 212] width 83 height 26
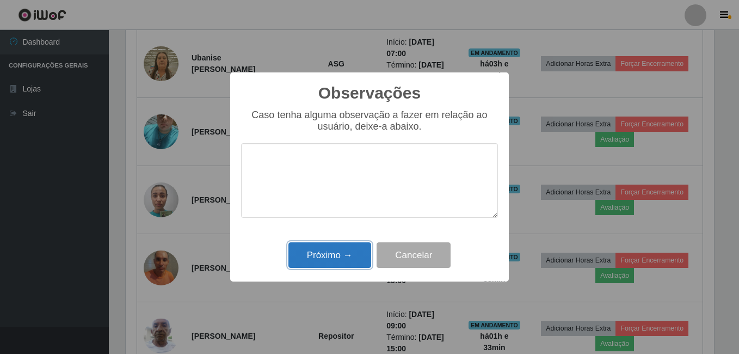
click at [302, 256] on button "Próximo →" at bounding box center [329, 255] width 83 height 26
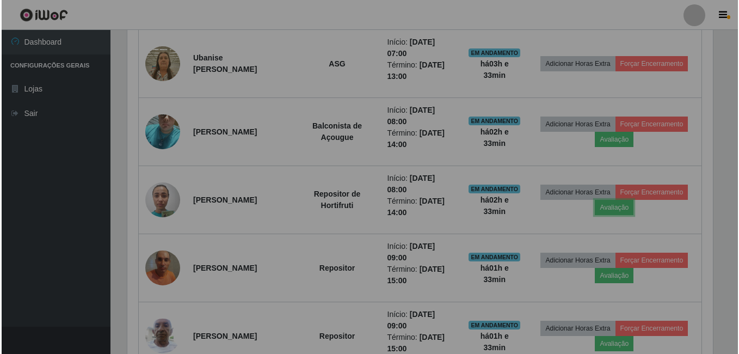
scroll to position [226, 593]
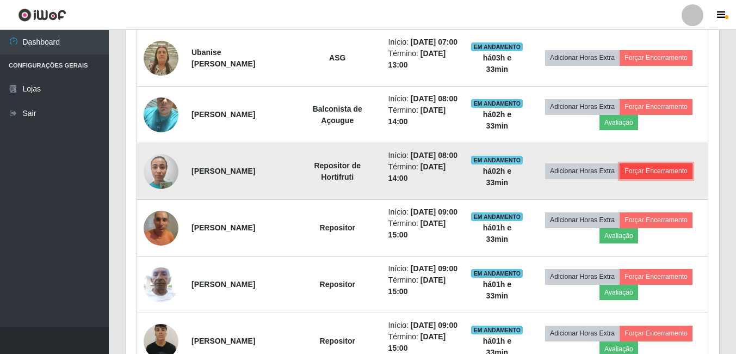
click at [670, 178] on button "Forçar Encerramento" at bounding box center [656, 170] width 73 height 15
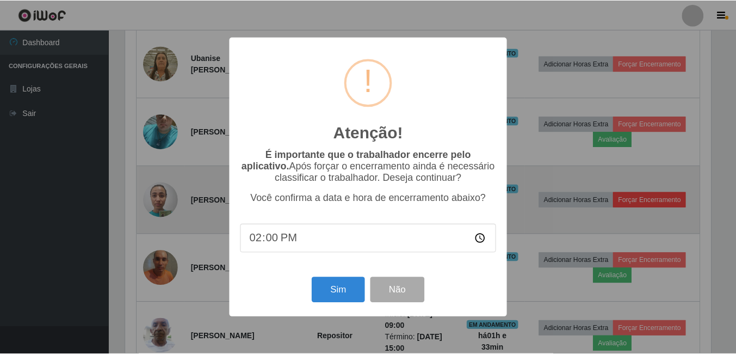
scroll to position [226, 588]
type input "08:02"
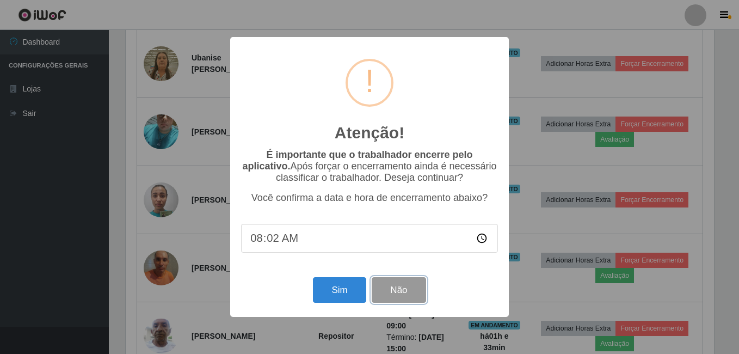
click at [394, 285] on button "Não" at bounding box center [399, 290] width 54 height 26
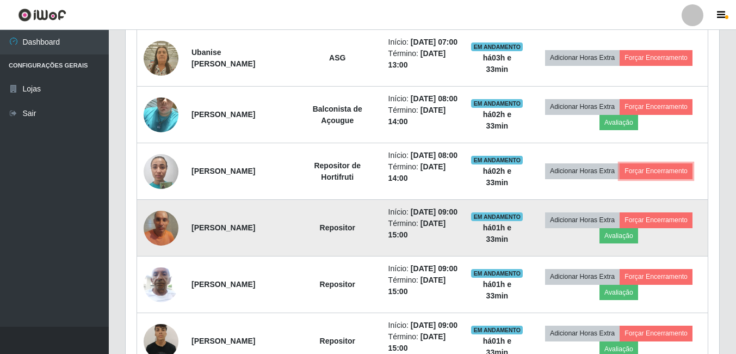
scroll to position [226, 593]
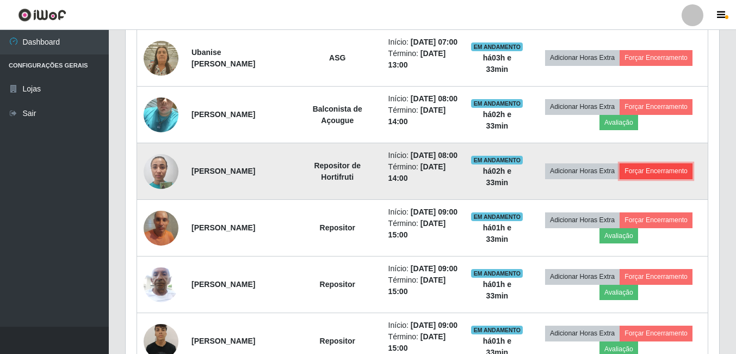
click at [647, 178] on button "Forçar Encerramento" at bounding box center [656, 170] width 73 height 15
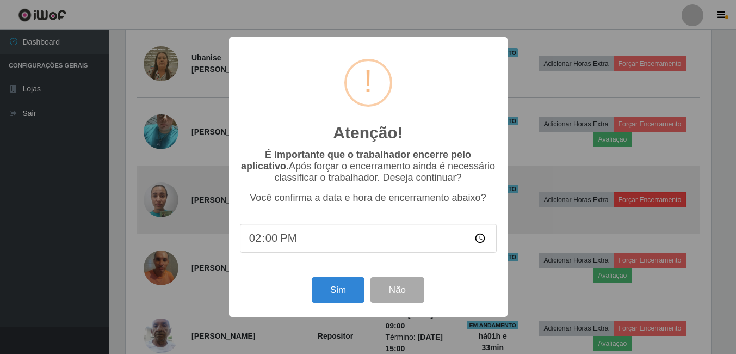
scroll to position [226, 588]
type input "08:02"
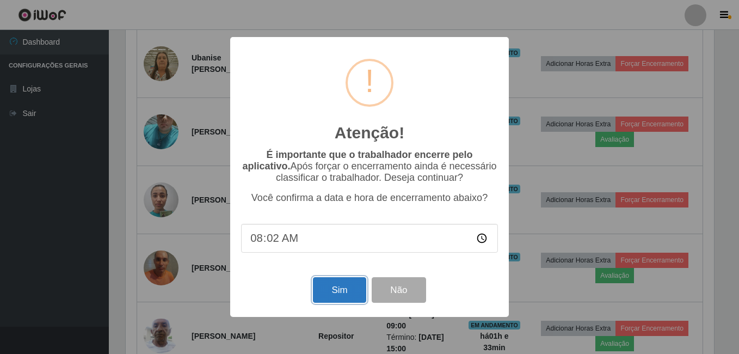
click at [332, 288] on button "Sim" at bounding box center [339, 290] width 53 height 26
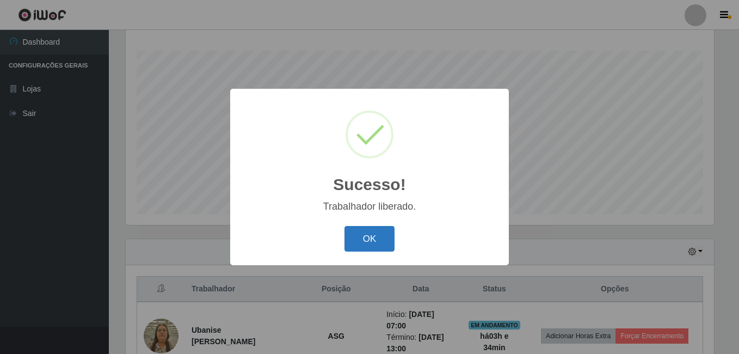
click at [358, 241] on button "OK" at bounding box center [369, 239] width 51 height 26
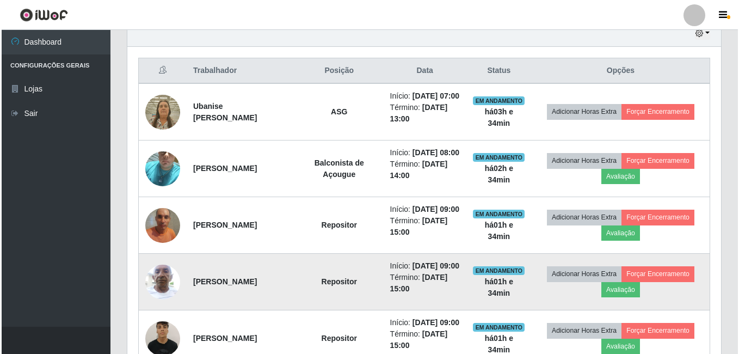
scroll to position [338, 0]
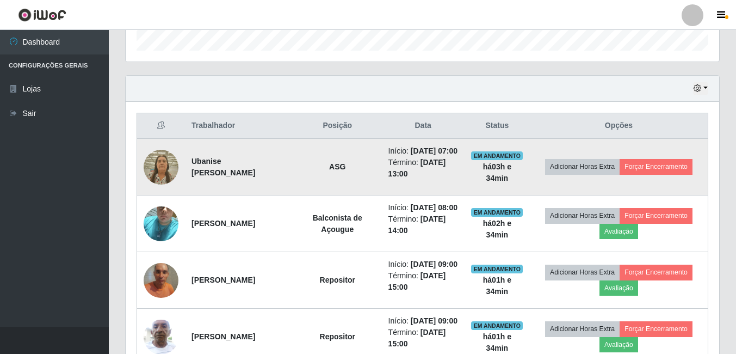
click at [159, 170] on img at bounding box center [161, 167] width 35 height 46
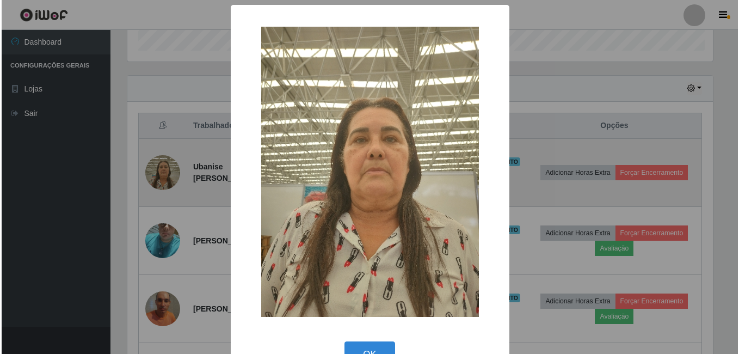
scroll to position [543750, 543387]
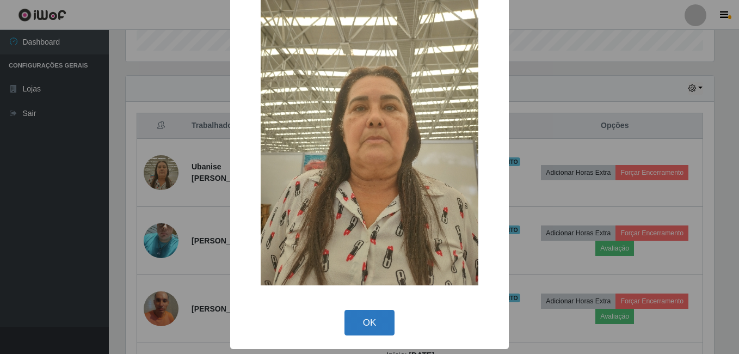
click at [372, 328] on button "OK" at bounding box center [369, 323] width 51 height 26
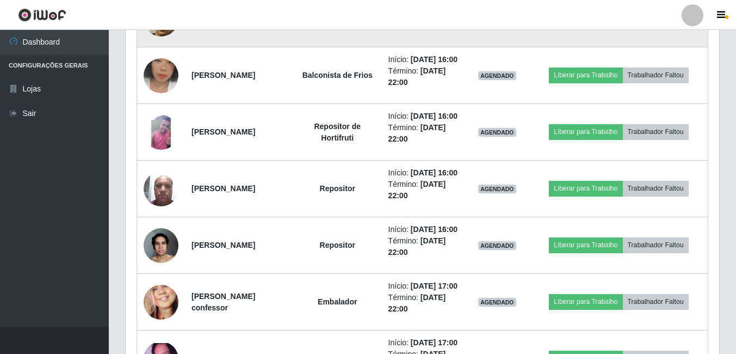
click at [164, 42] on img at bounding box center [161, 19] width 35 height 46
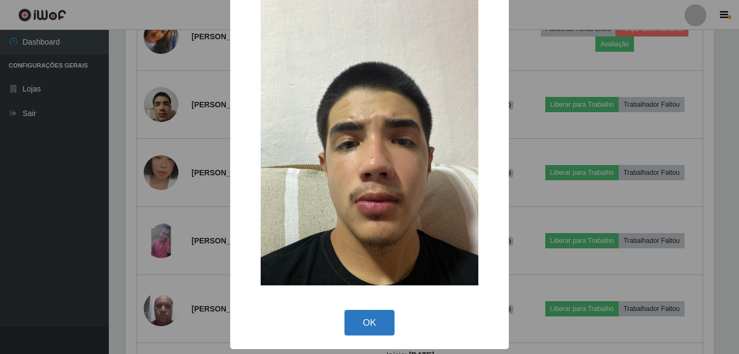
click at [367, 314] on button "OK" at bounding box center [369, 323] width 51 height 26
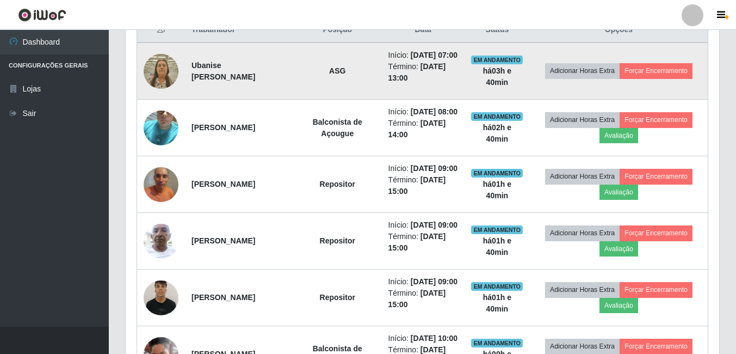
scroll to position [435, 0]
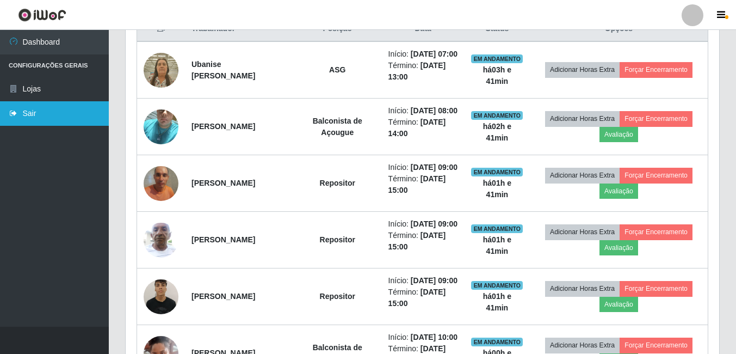
click at [23, 107] on link "Sair" at bounding box center [54, 113] width 109 height 24
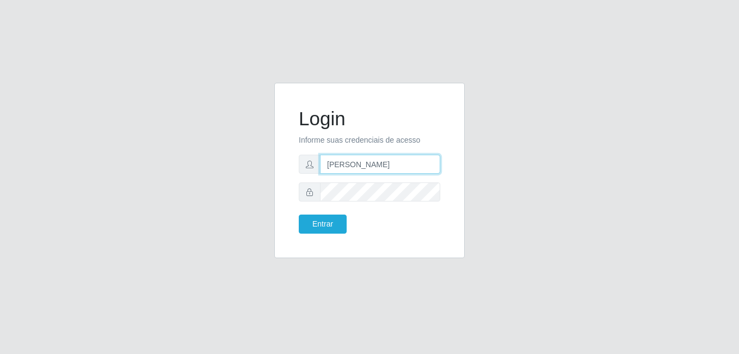
click at [393, 165] on input "[PERSON_NAME]" at bounding box center [380, 163] width 120 height 19
type input "gyovana@bemais"
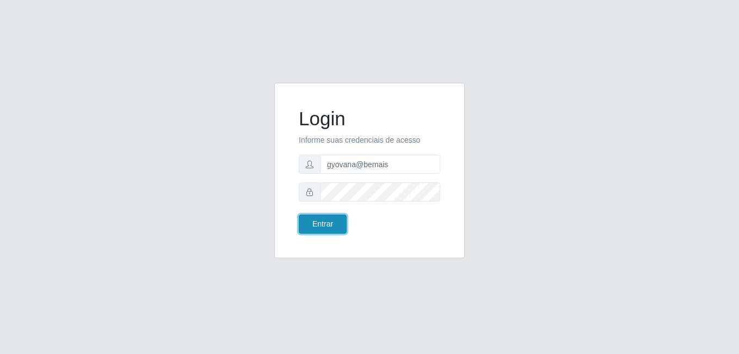
click at [323, 230] on button "Entrar" at bounding box center [323, 223] width 48 height 19
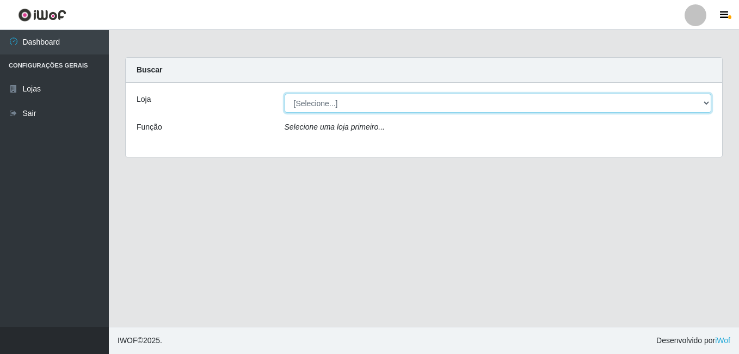
drag, startPoint x: 410, startPoint y: 98, endPoint x: 408, endPoint y: 107, distance: 8.9
click at [410, 98] on select "[Selecione...] [PERSON_NAME]" at bounding box center [497, 103] width 427 height 19
select select "230"
click at [284, 94] on select "[Selecione...] [PERSON_NAME]" at bounding box center [497, 103] width 427 height 19
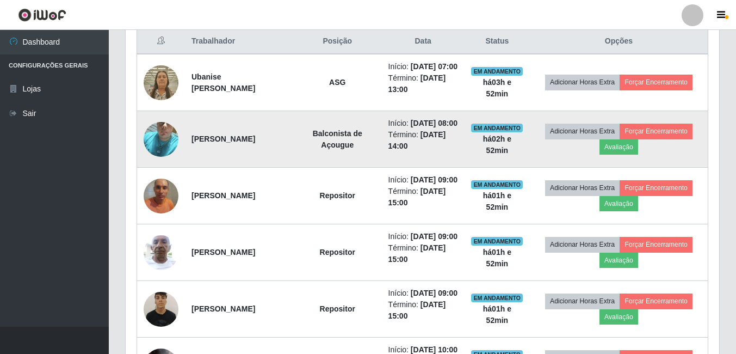
scroll to position [490, 0]
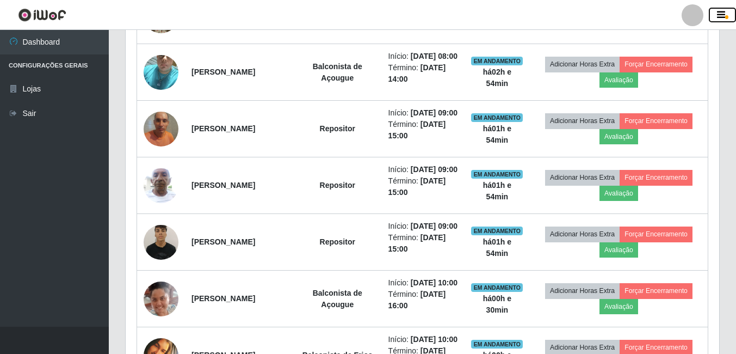
click at [721, 13] on icon "button" at bounding box center [721, 15] width 8 height 10
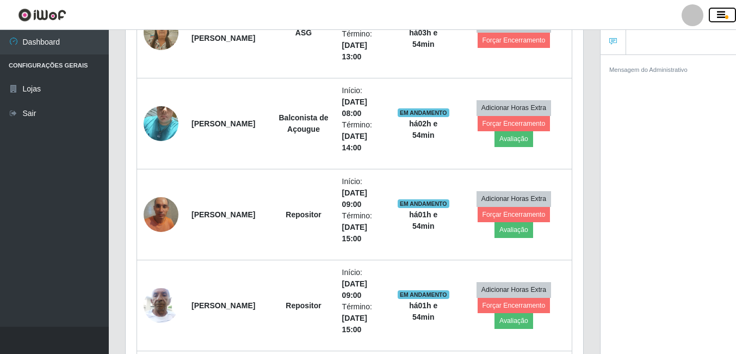
scroll to position [543750, 543518]
click at [721, 13] on icon "button" at bounding box center [721, 15] width 8 height 10
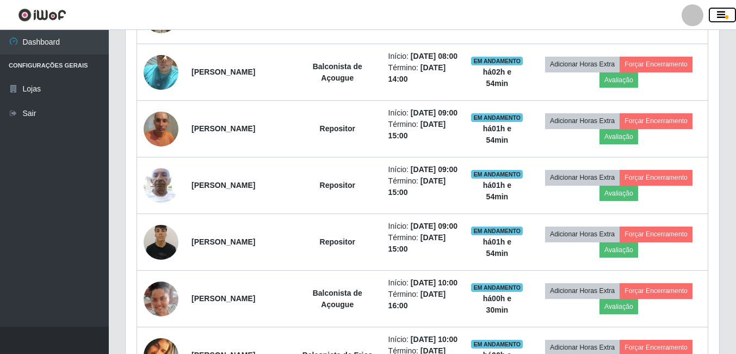
scroll to position [226, 593]
click at [725, 13] on button "button" at bounding box center [722, 15] width 27 height 15
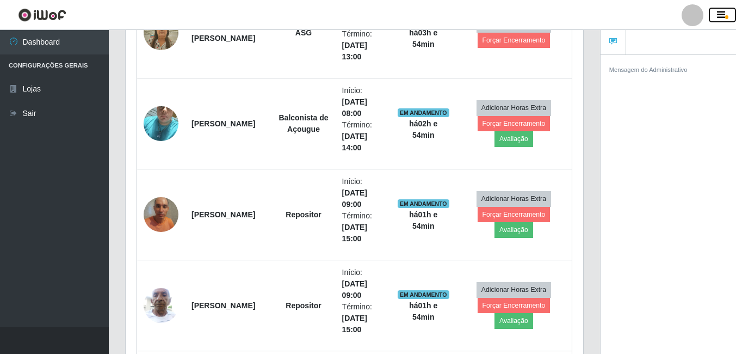
scroll to position [543750, 543518]
click at [726, 13] on button "button" at bounding box center [722, 15] width 27 height 15
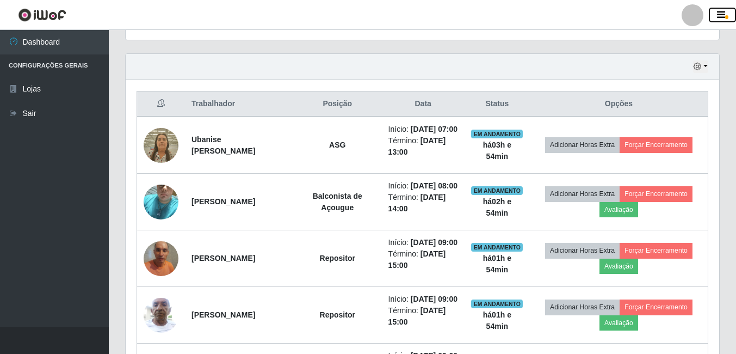
scroll to position [381, 0]
